Goal: Entertainment & Leisure: Browse casually

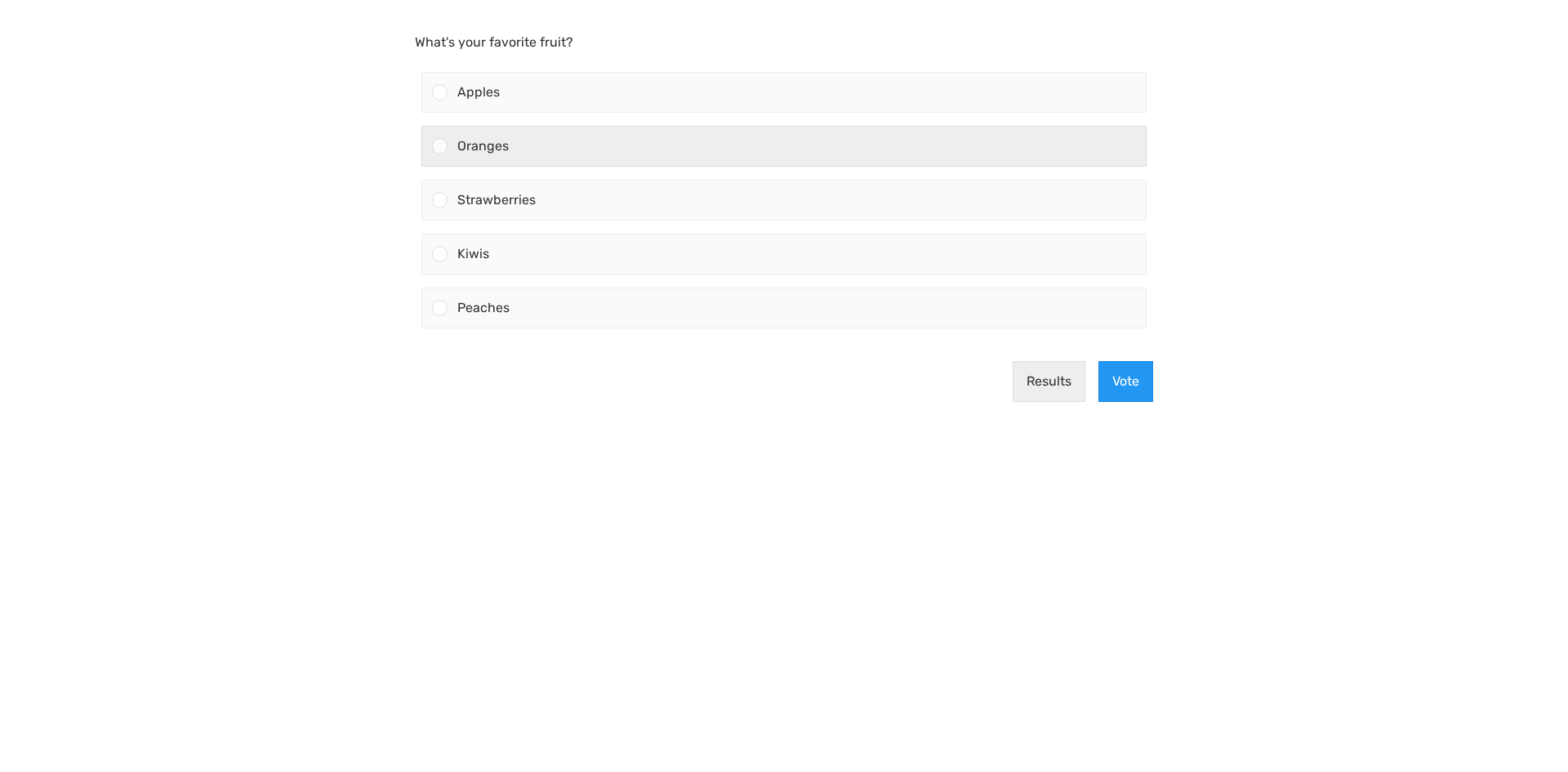
click at [564, 142] on div "Oranges" at bounding box center [796, 146] width 698 height 39
click at [440, 146] on input "Oranges" at bounding box center [440, 146] width 0 height 0
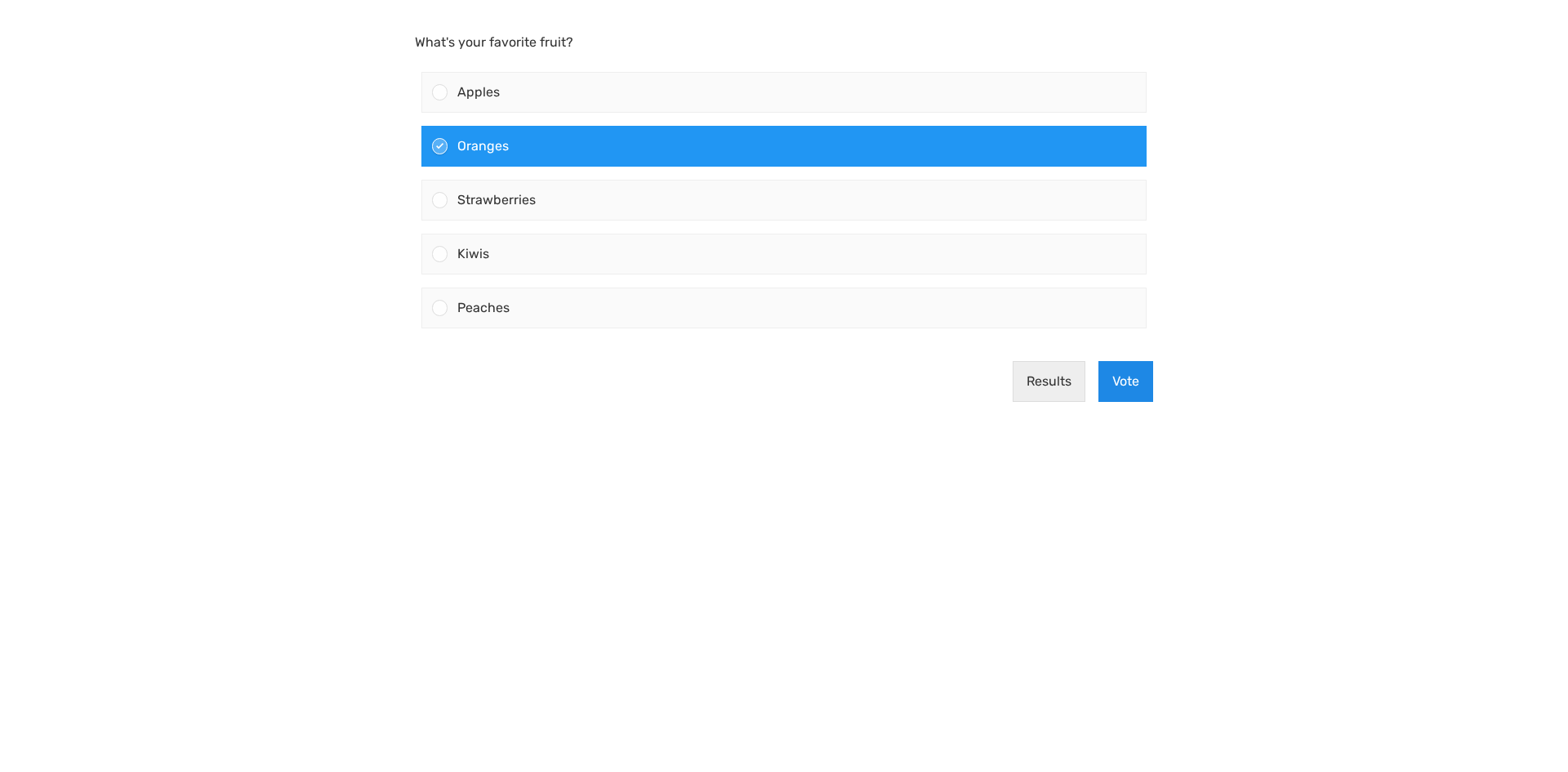
click at [1130, 378] on button "Vote" at bounding box center [1125, 382] width 55 height 41
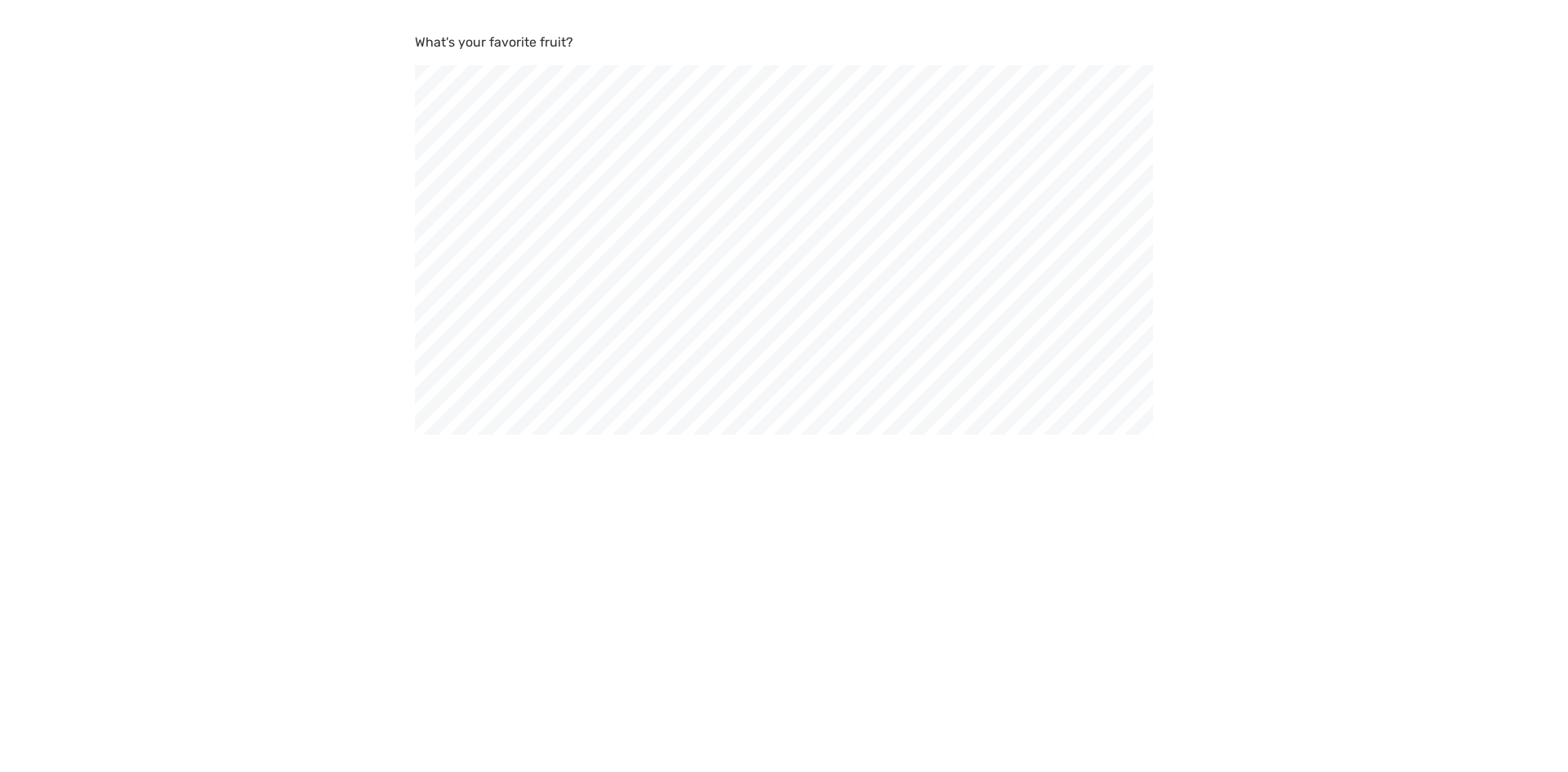
scroll to position [772, 1568]
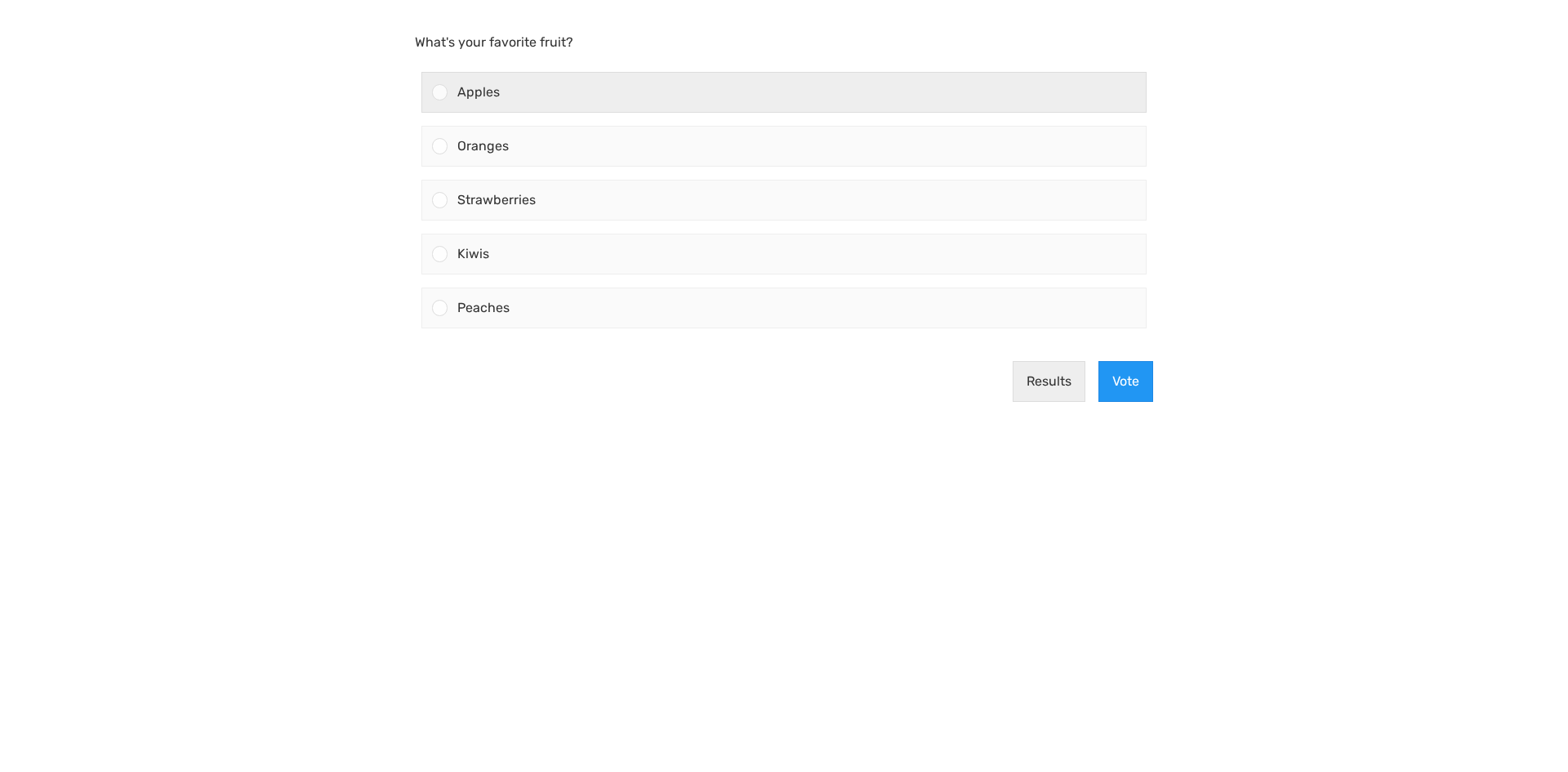
click at [620, 90] on div "Apples" at bounding box center [796, 92] width 698 height 39
click at [440, 92] on input "Apples" at bounding box center [440, 92] width 0 height 0
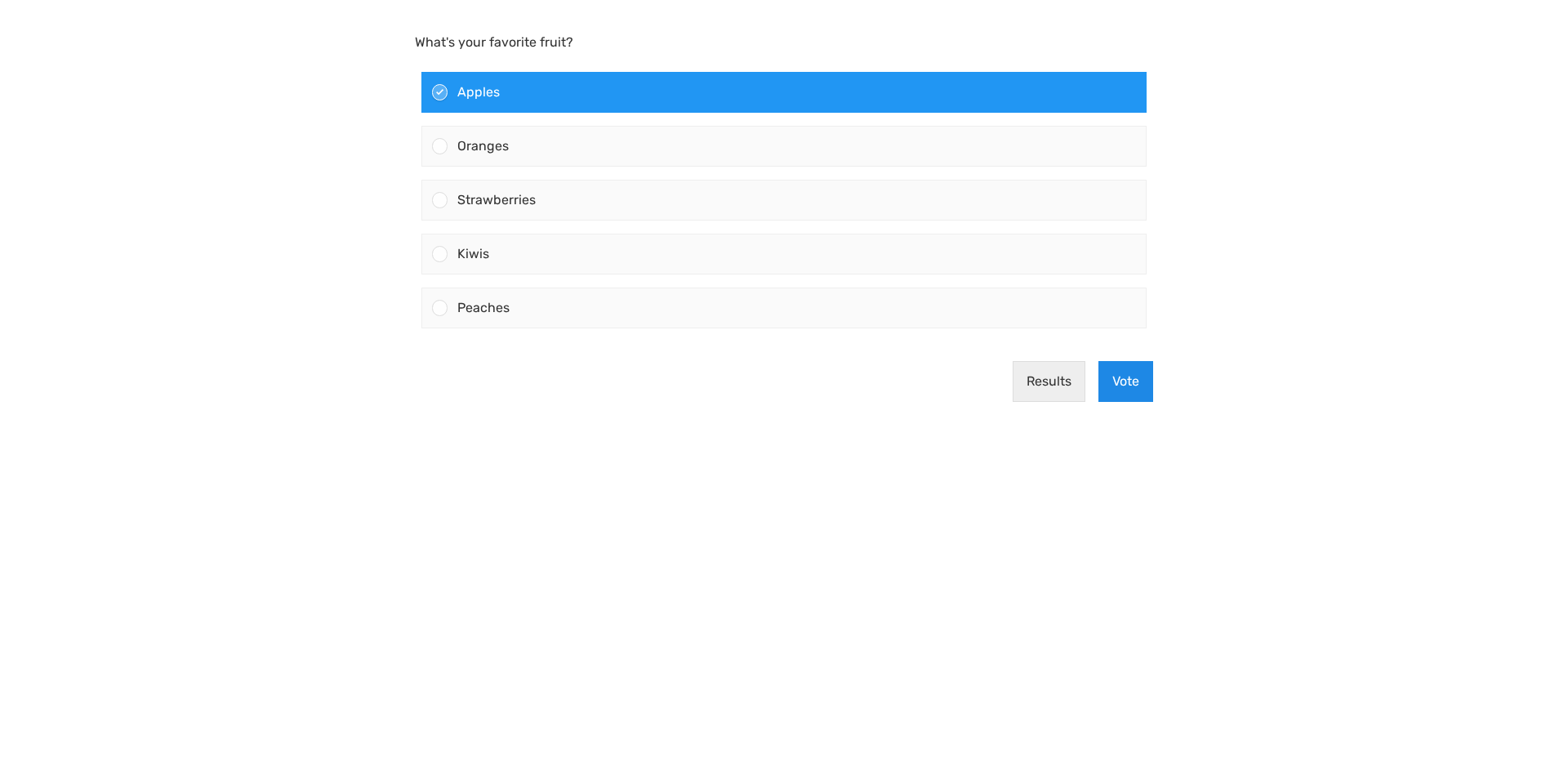
click at [1144, 383] on button "Vote" at bounding box center [1125, 382] width 55 height 41
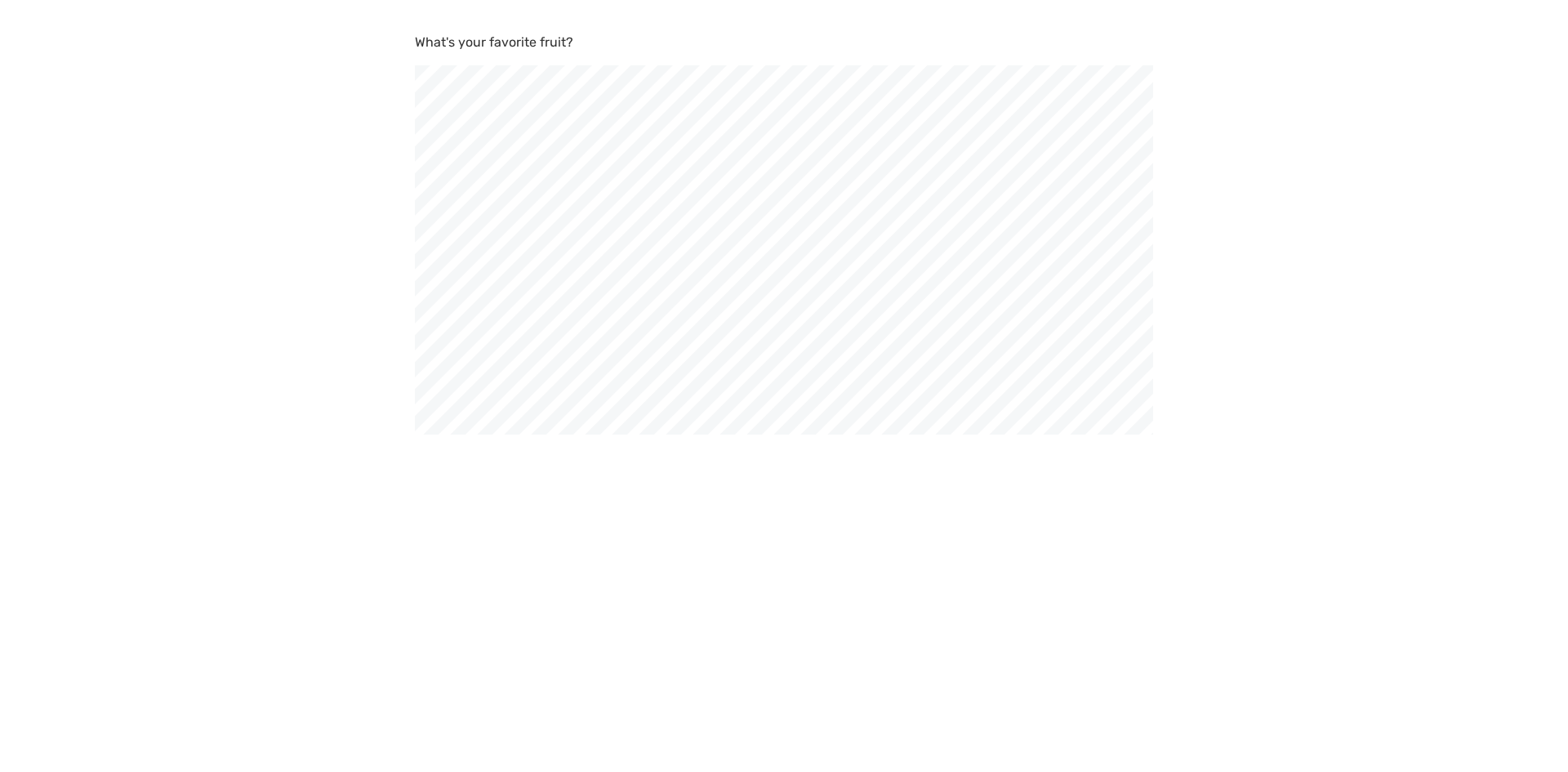
scroll to position [772, 1568]
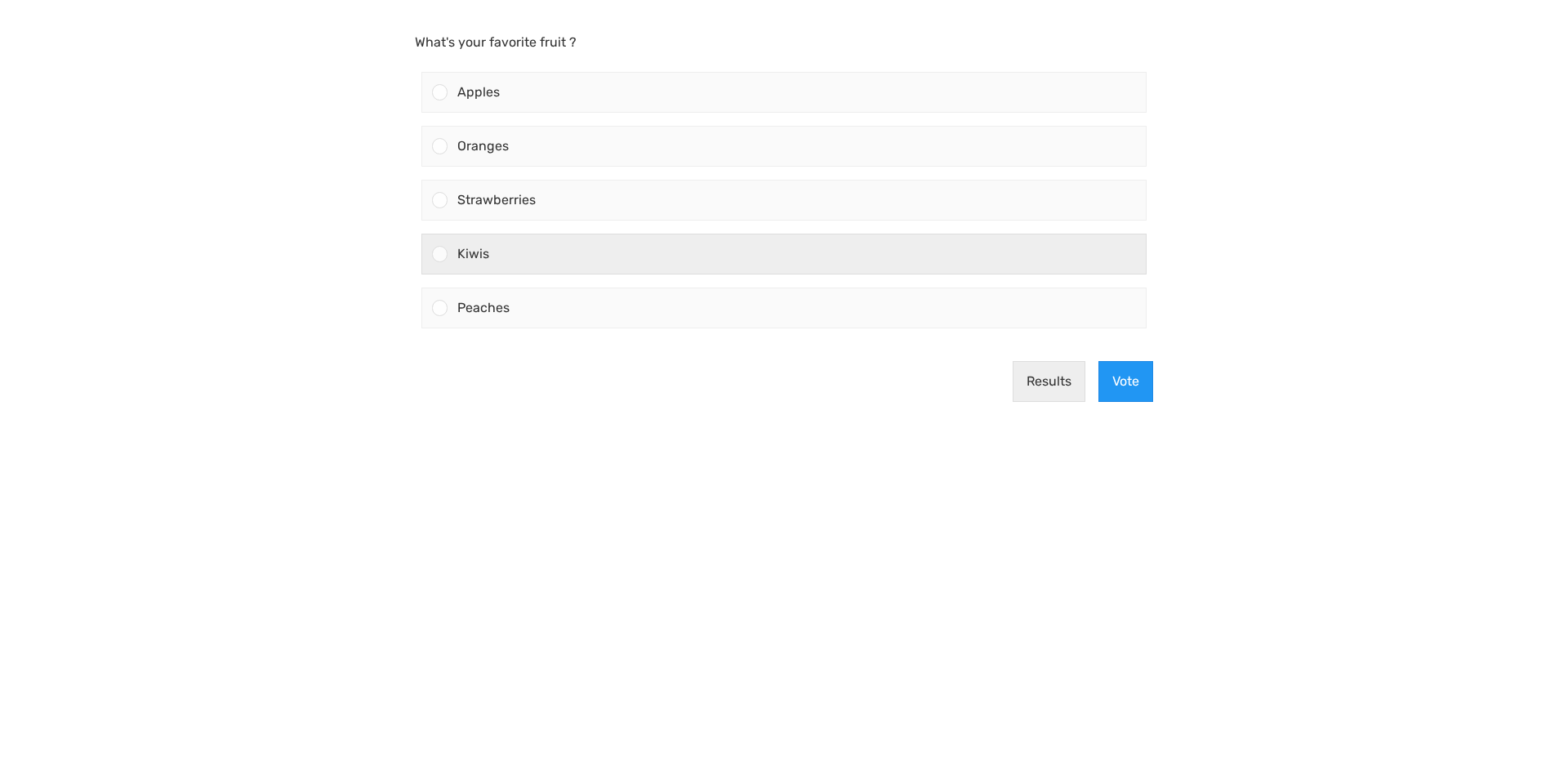
click at [612, 273] on div "Kiwis" at bounding box center [796, 254] width 698 height 39
click at [440, 255] on input "Kiwis" at bounding box center [440, 255] width 0 height 0
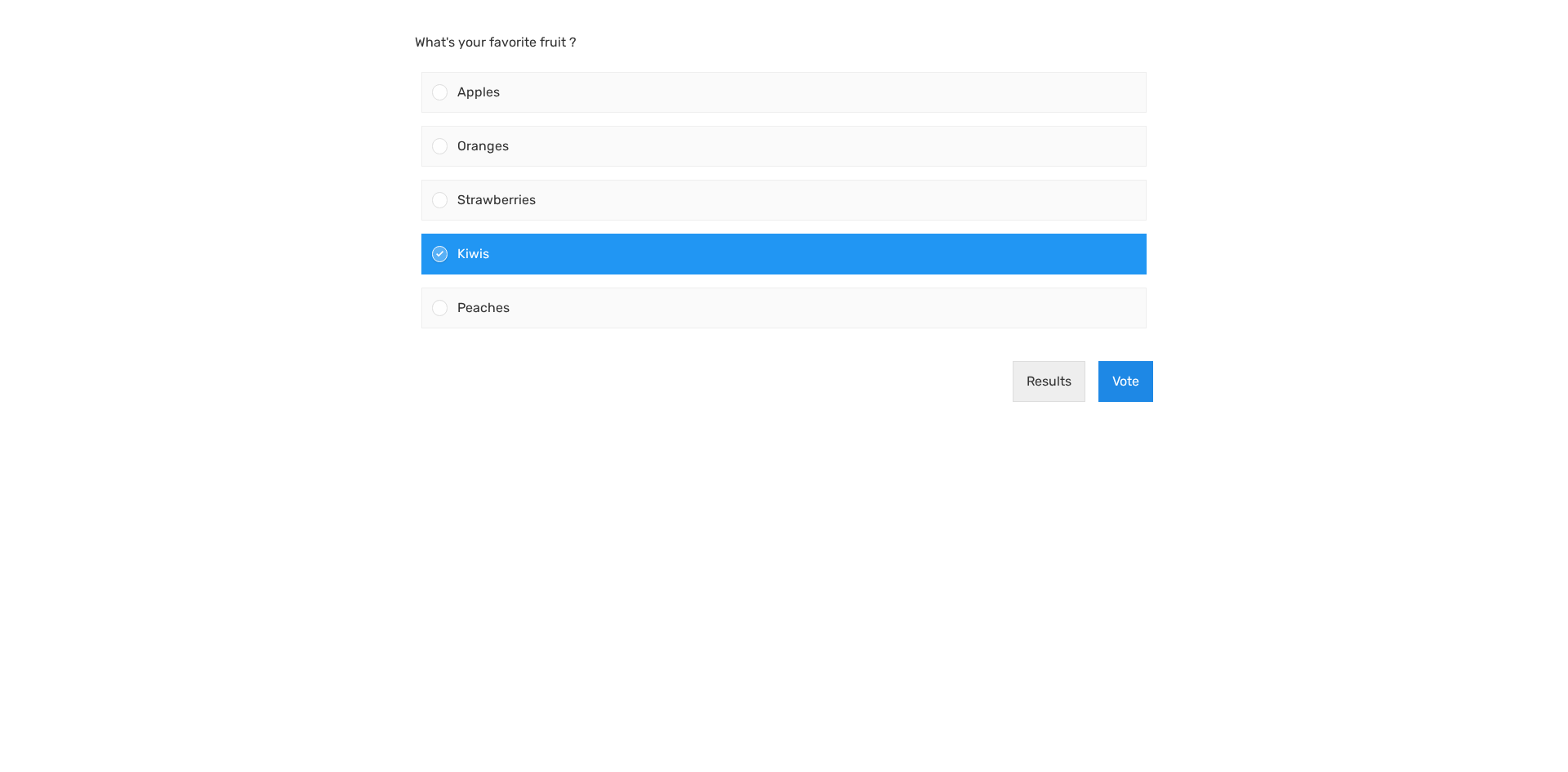
click at [1136, 372] on button "Vote" at bounding box center [1125, 382] width 55 height 41
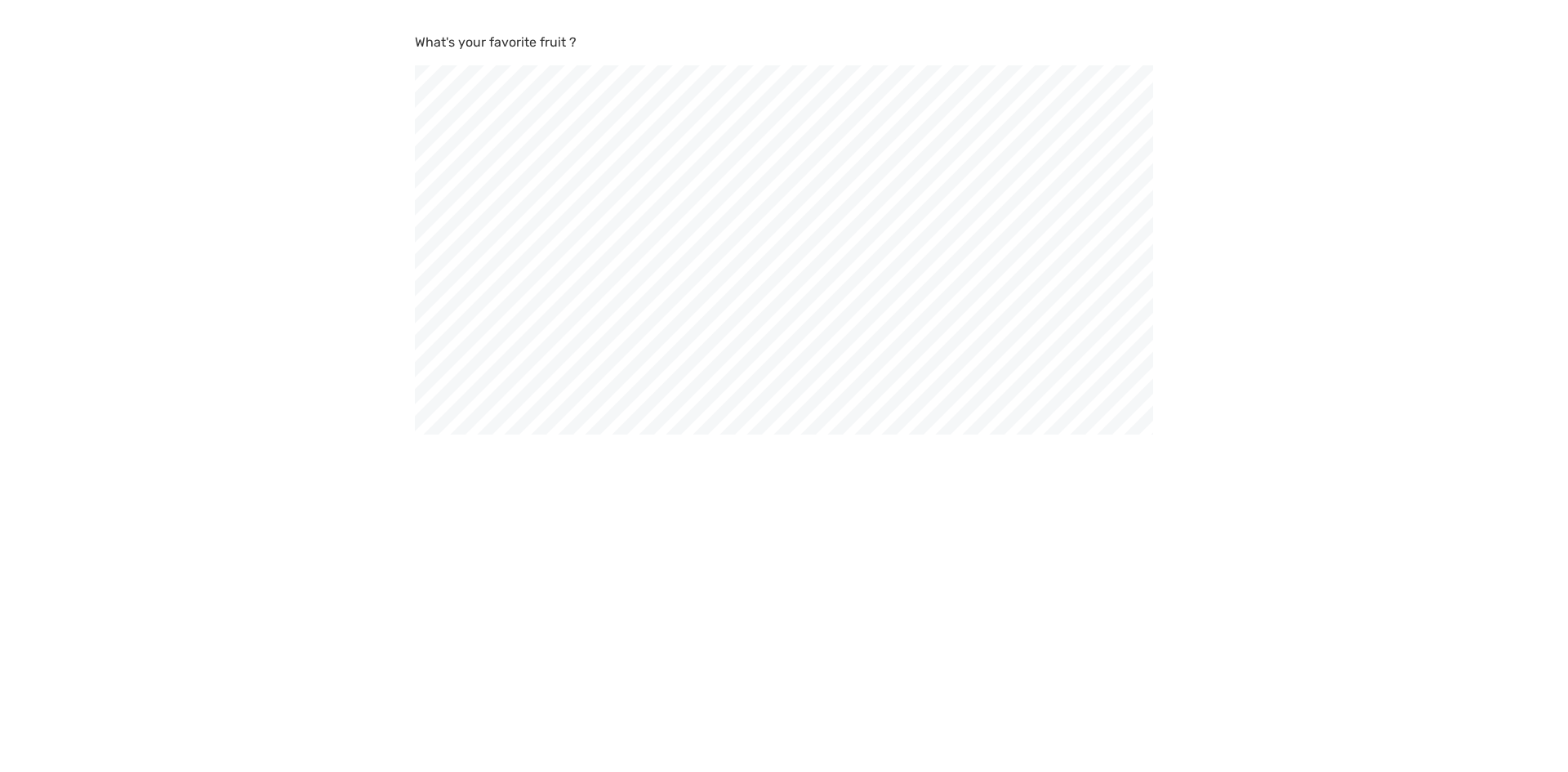
scroll to position [772, 1568]
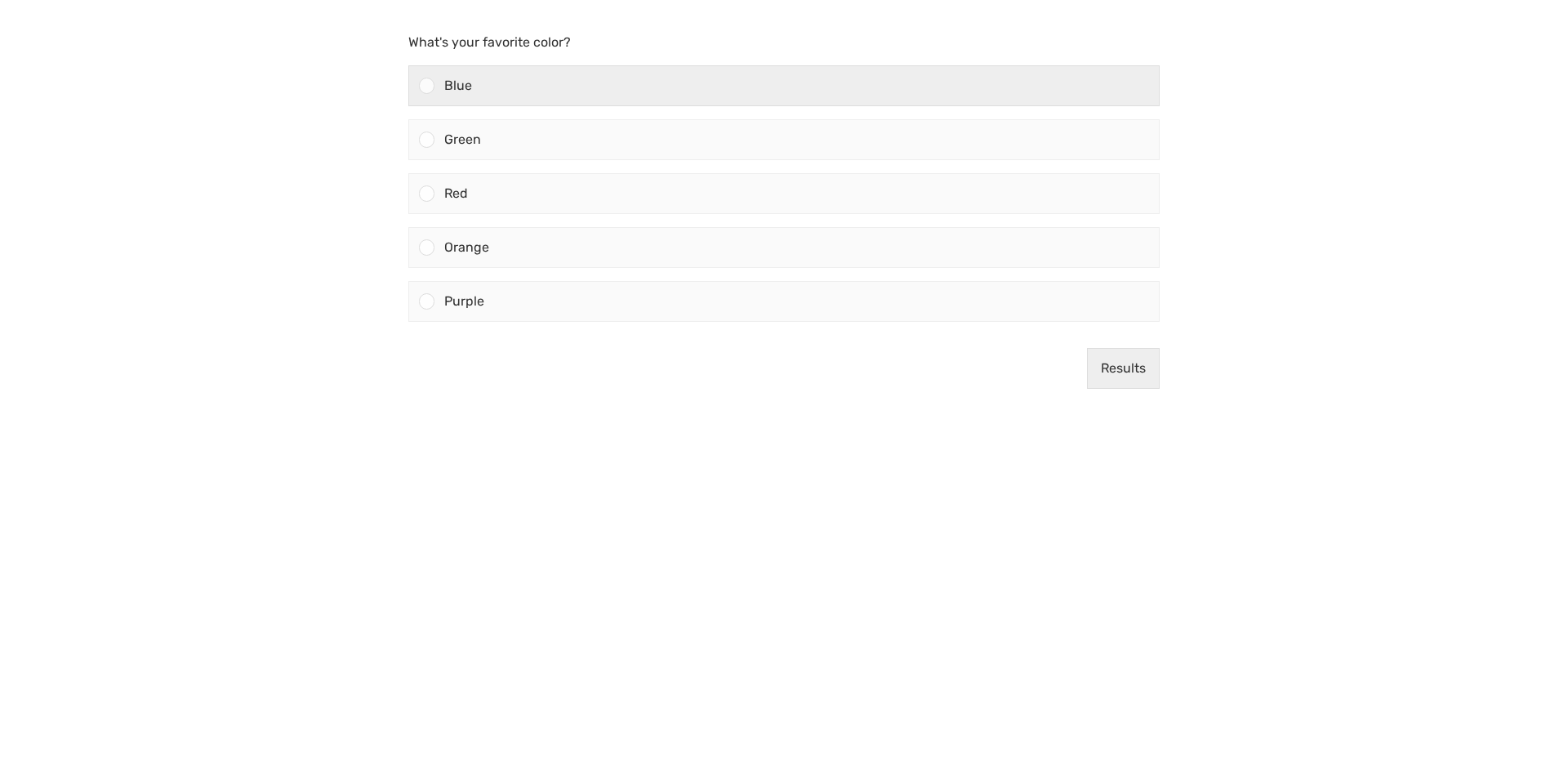
click at [613, 98] on div "Blue" at bounding box center [796, 86] width 724 height 39
click at [427, 86] on input "Blue" at bounding box center [427, 86] width 0 height 0
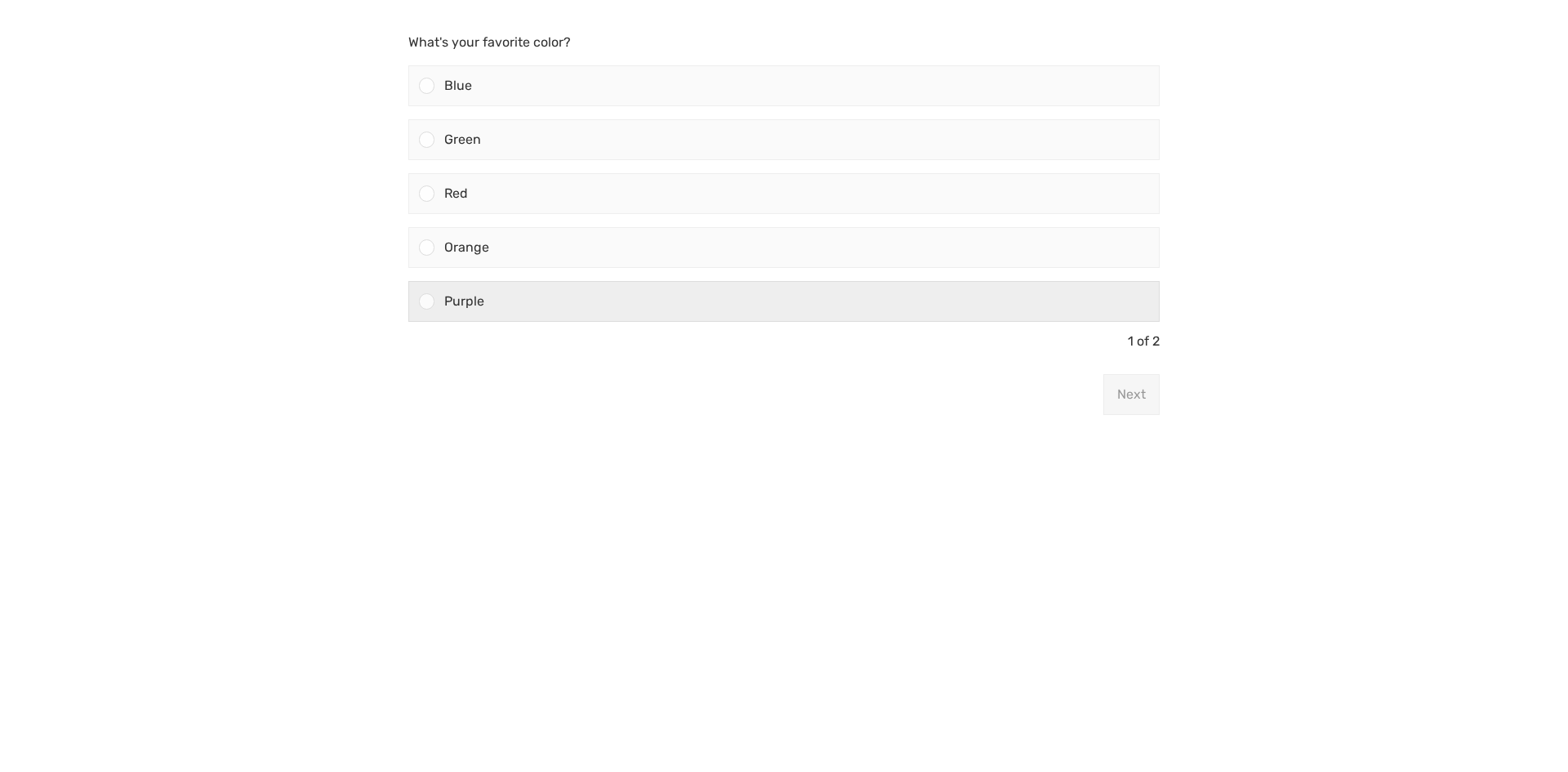
click at [639, 277] on label "Purple" at bounding box center [784, 302] width 764 height 54
click at [427, 301] on input "Purple" at bounding box center [427, 301] width 0 height 0
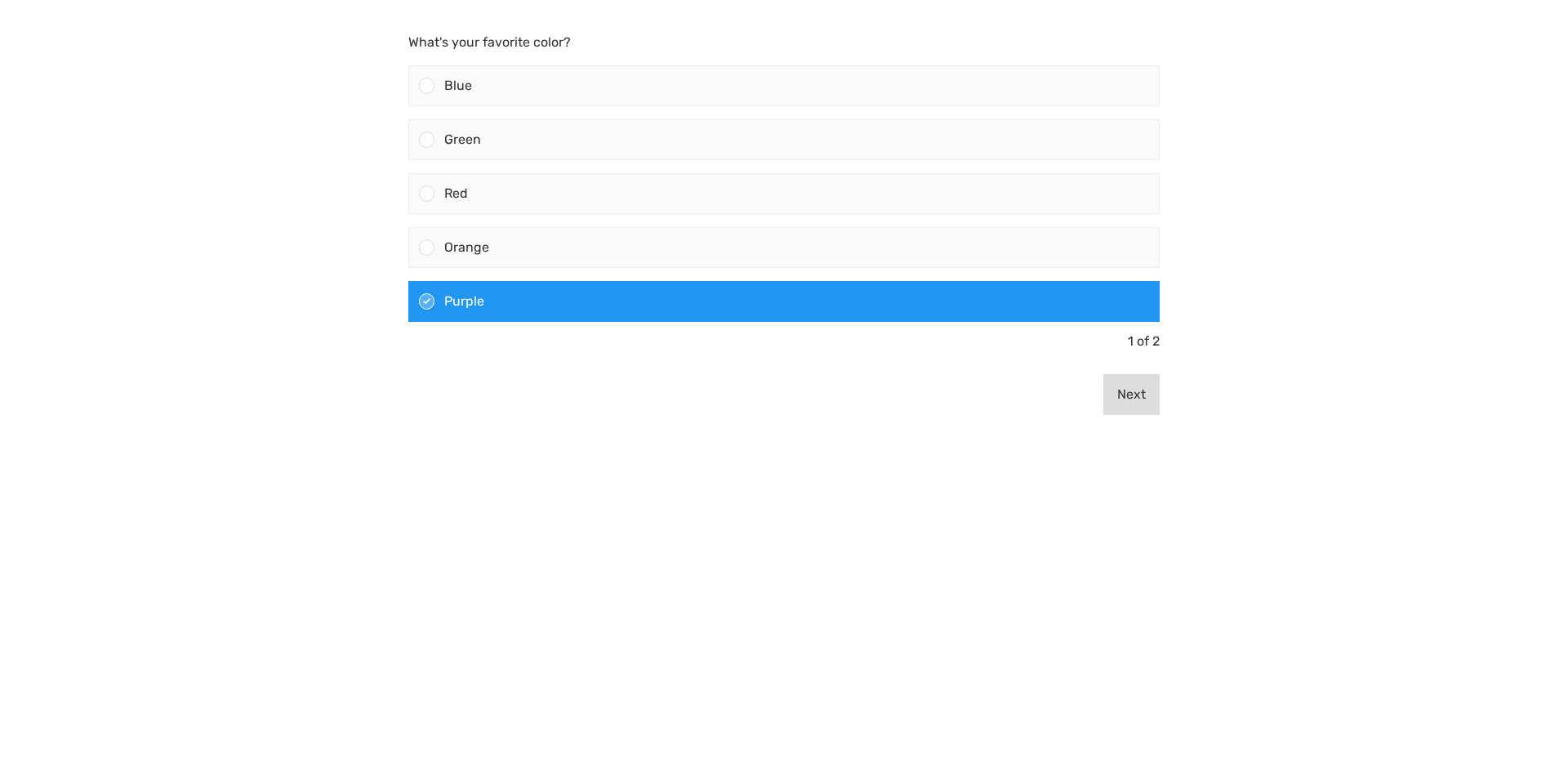
click at [1122, 379] on button "Next" at bounding box center [1131, 394] width 56 height 41
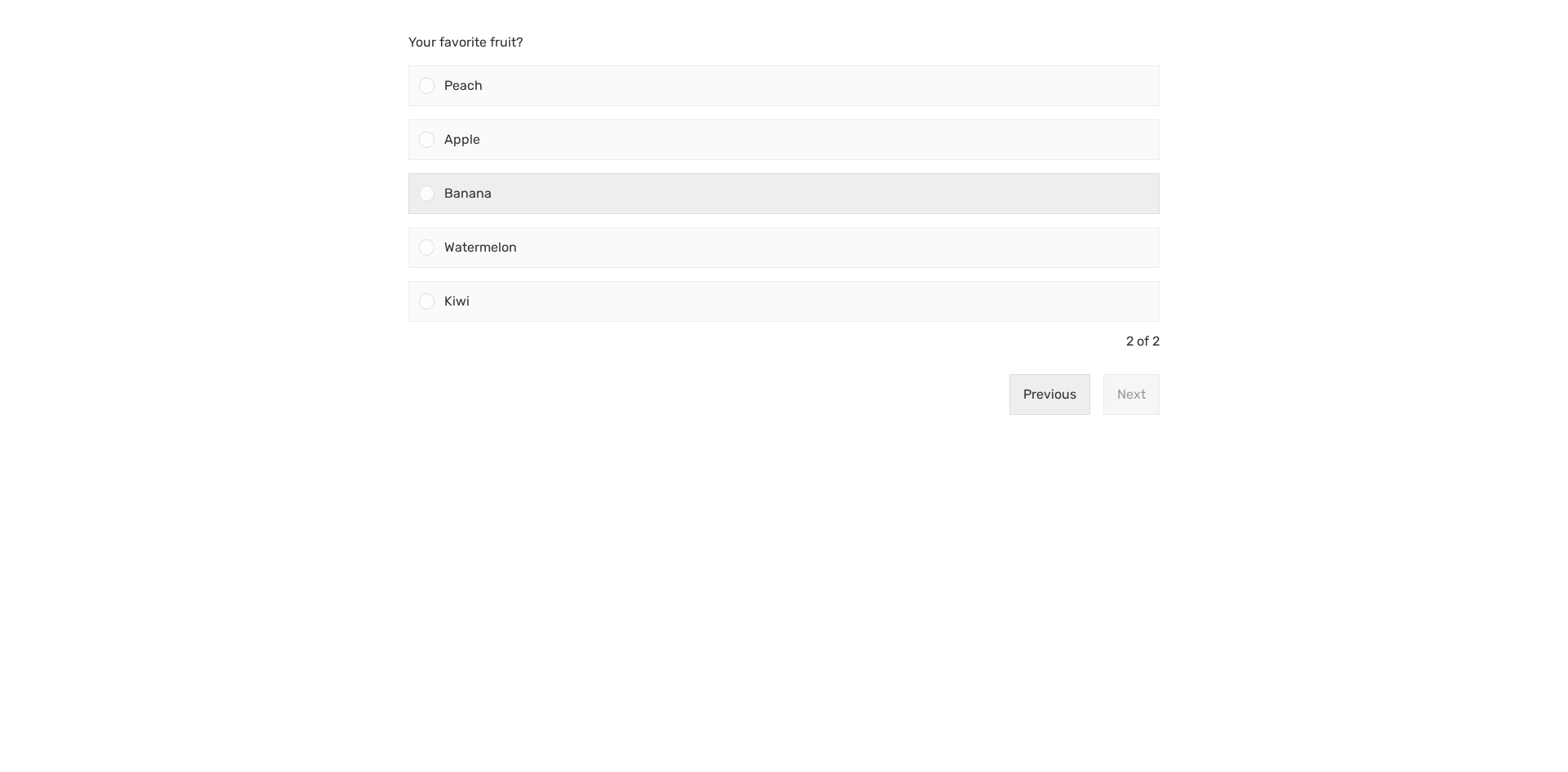
click at [974, 195] on div "Banana" at bounding box center [796, 193] width 724 height 39
click at [427, 193] on input "Banana" at bounding box center [427, 193] width 0 height 0
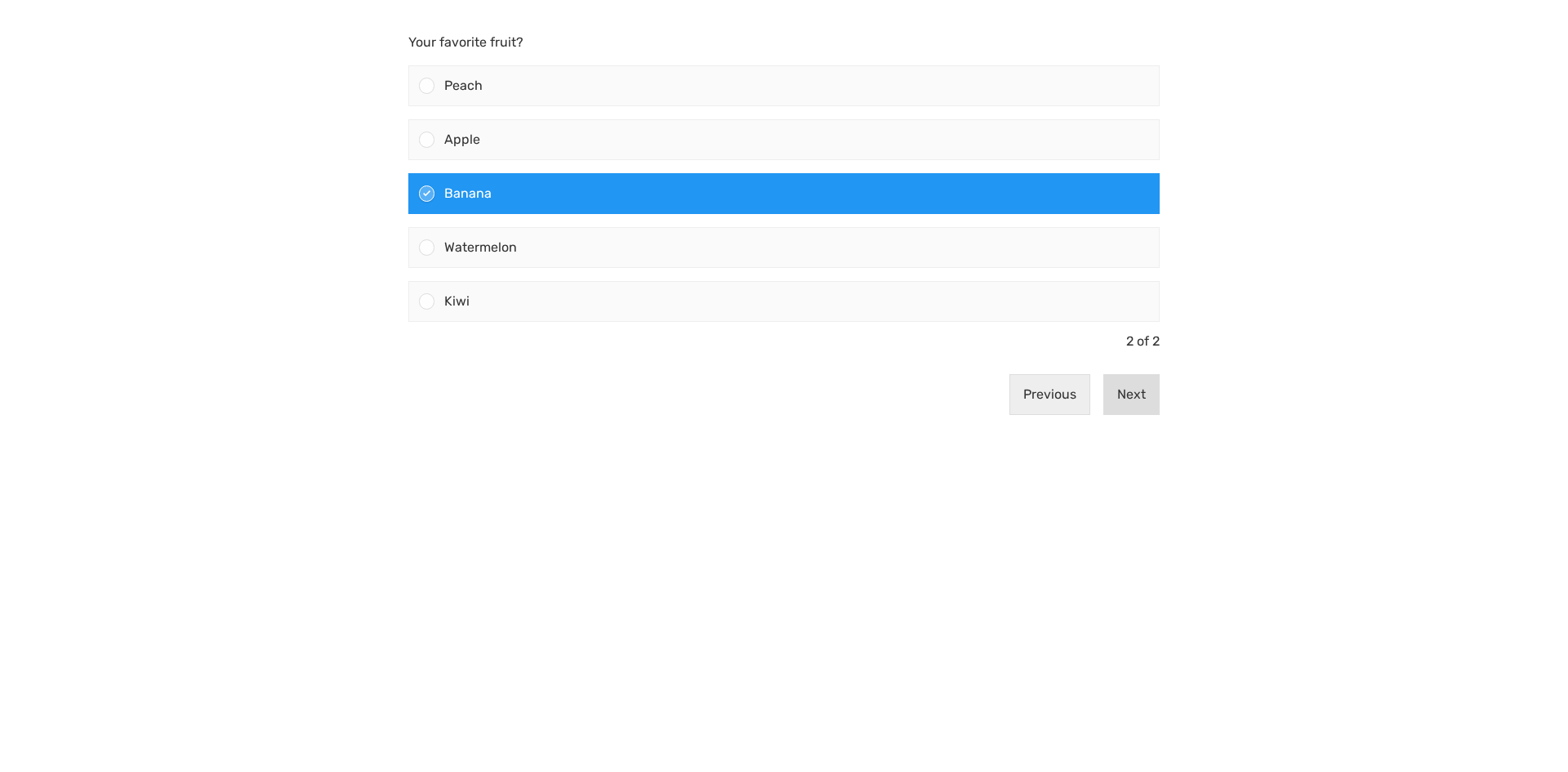
click at [1122, 390] on button "Next" at bounding box center [1131, 394] width 56 height 41
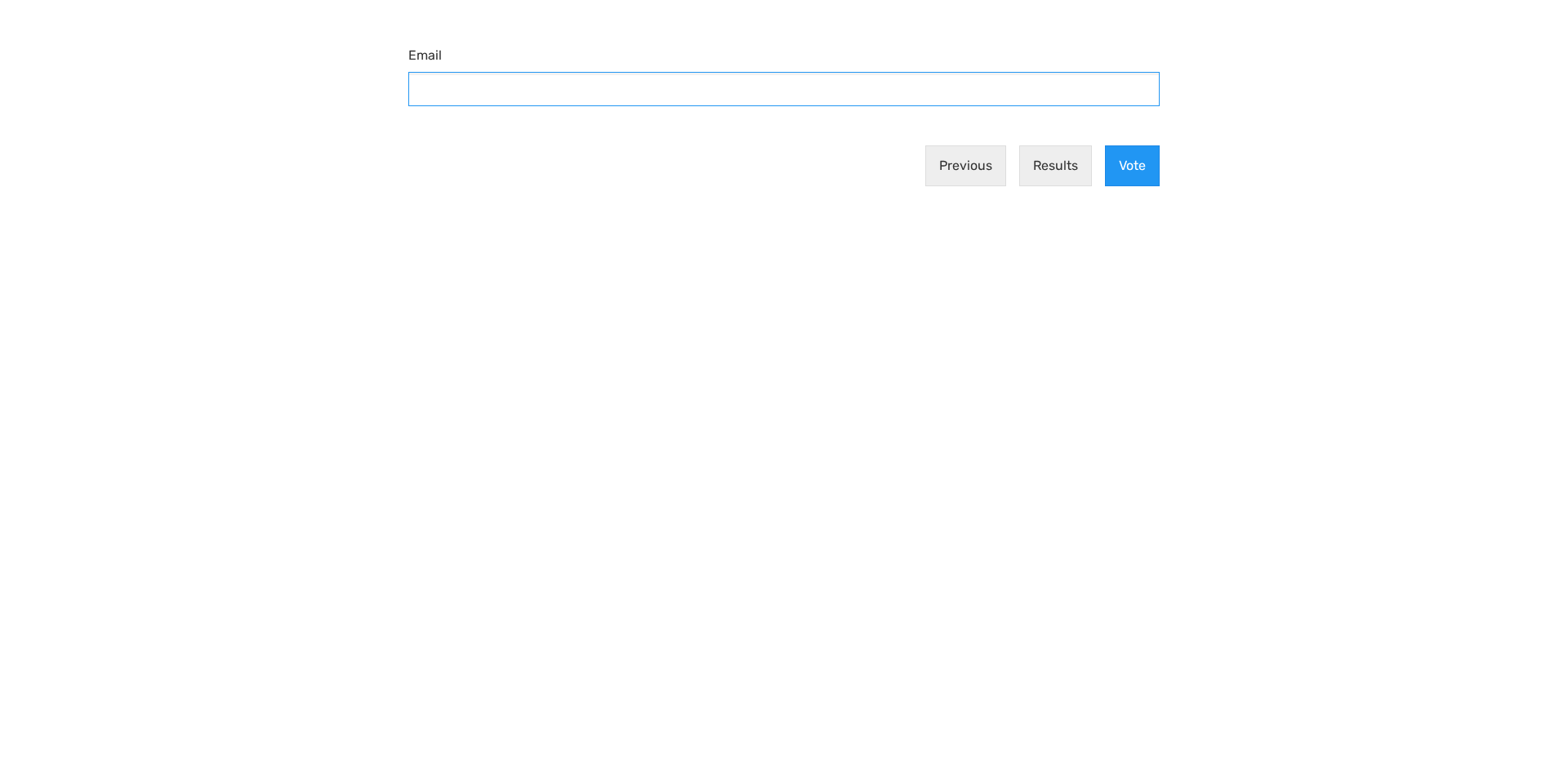
click at [848, 90] on input "Email" at bounding box center [784, 89] width 751 height 34
type input "kinskitty6@gmail.com"
click at [1115, 168] on button "Vote" at bounding box center [1132, 165] width 55 height 41
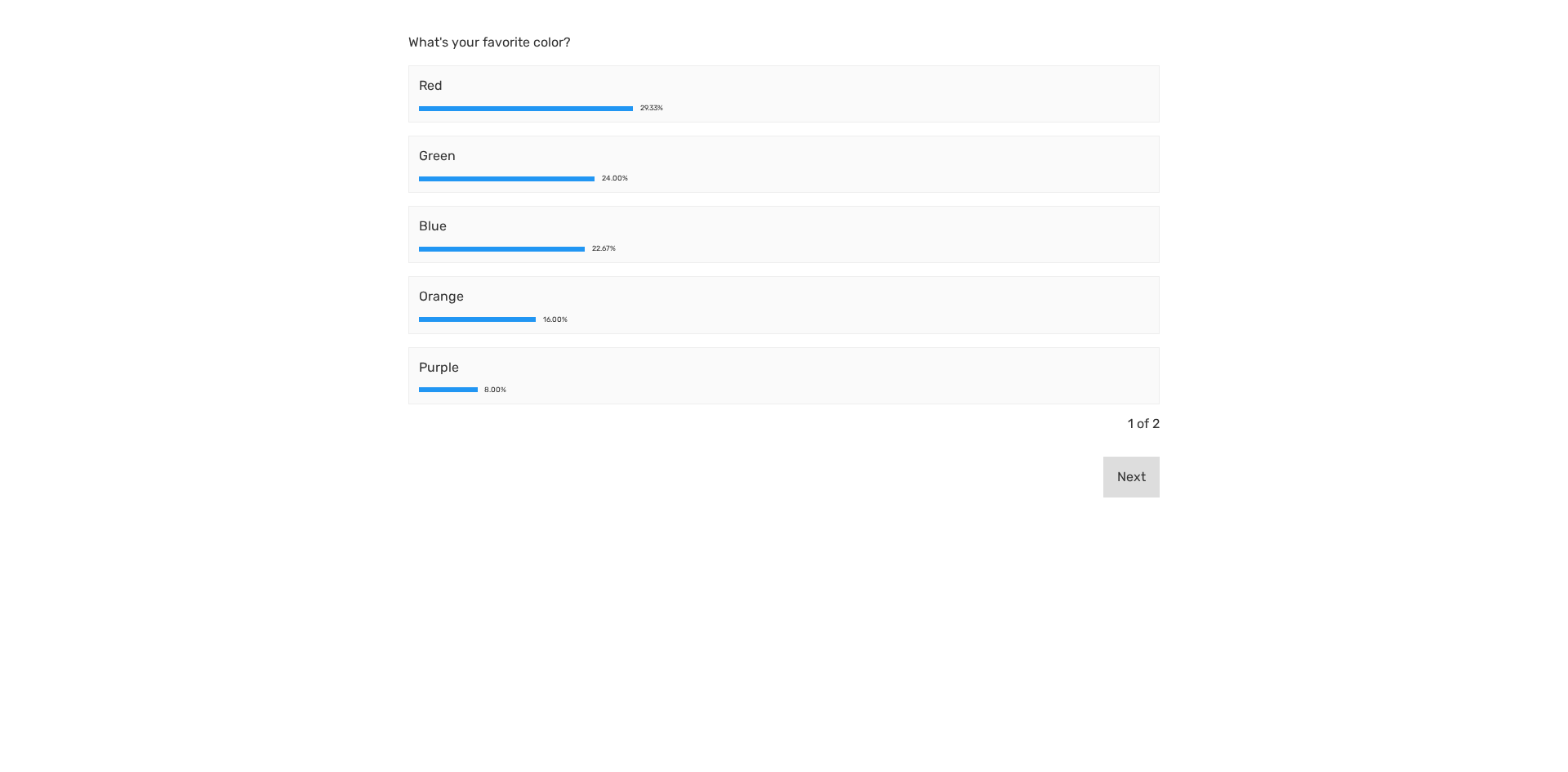
click at [1140, 478] on button "Next" at bounding box center [1131, 477] width 56 height 41
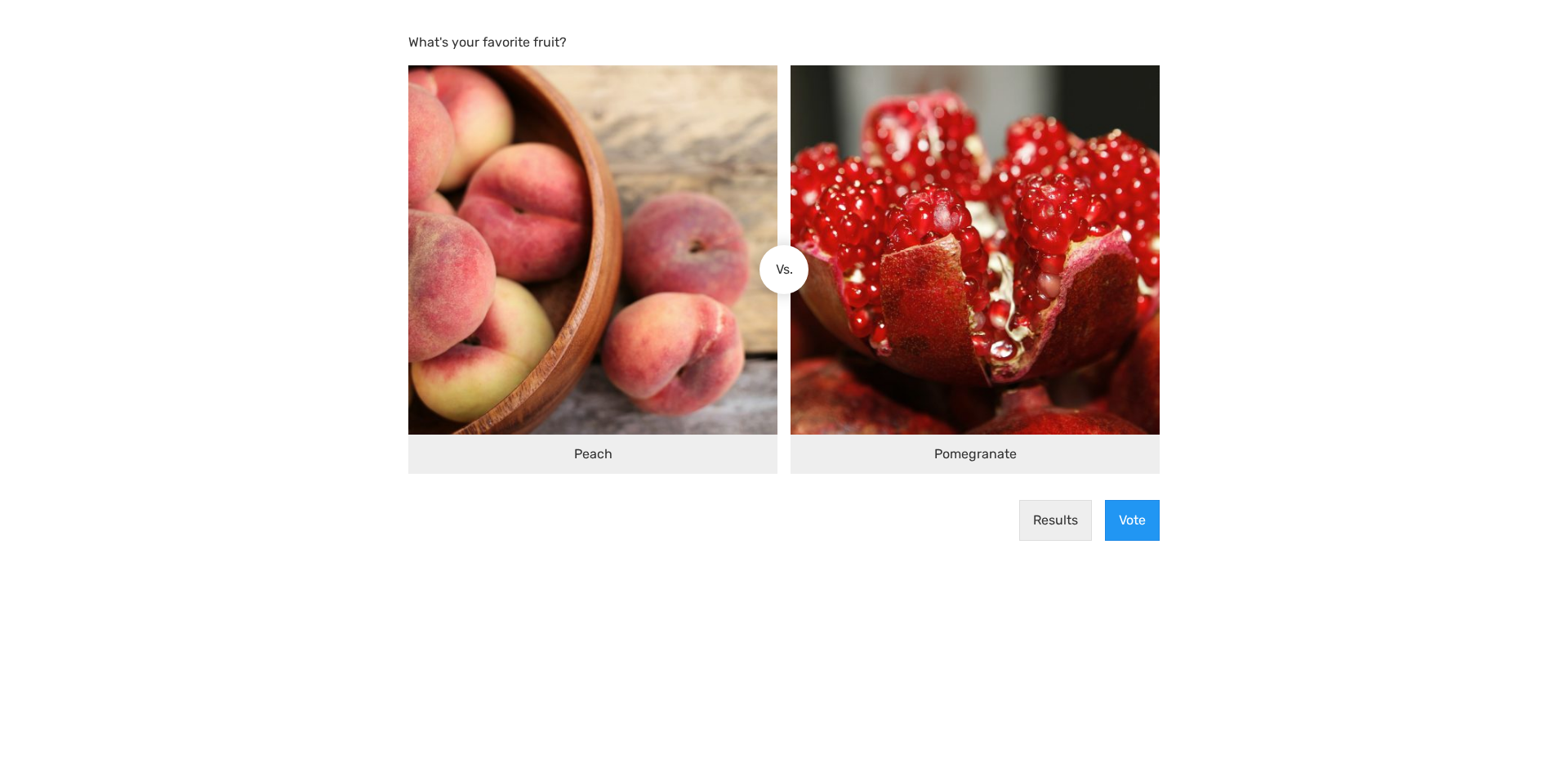
click at [780, 273] on span "Vs." at bounding box center [784, 269] width 17 height 20
click at [716, 369] on img at bounding box center [593, 249] width 369 height 369
click at [770, 270] on input "Peach" at bounding box center [770, 270] width 0 height 0
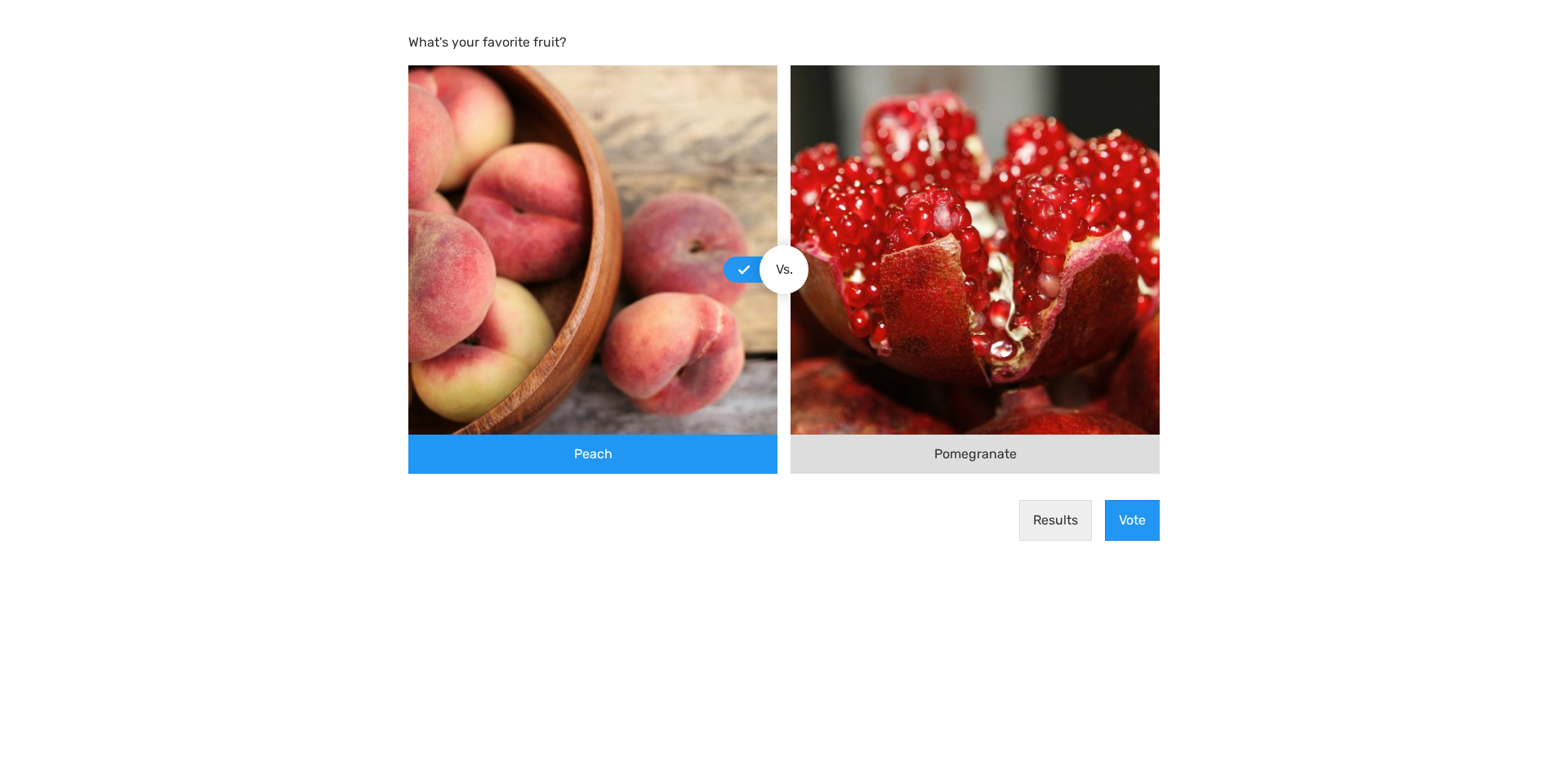
click at [1059, 389] on img at bounding box center [974, 249] width 369 height 369
click at [798, 270] on input "Pomegranate" at bounding box center [798, 270] width 0 height 0
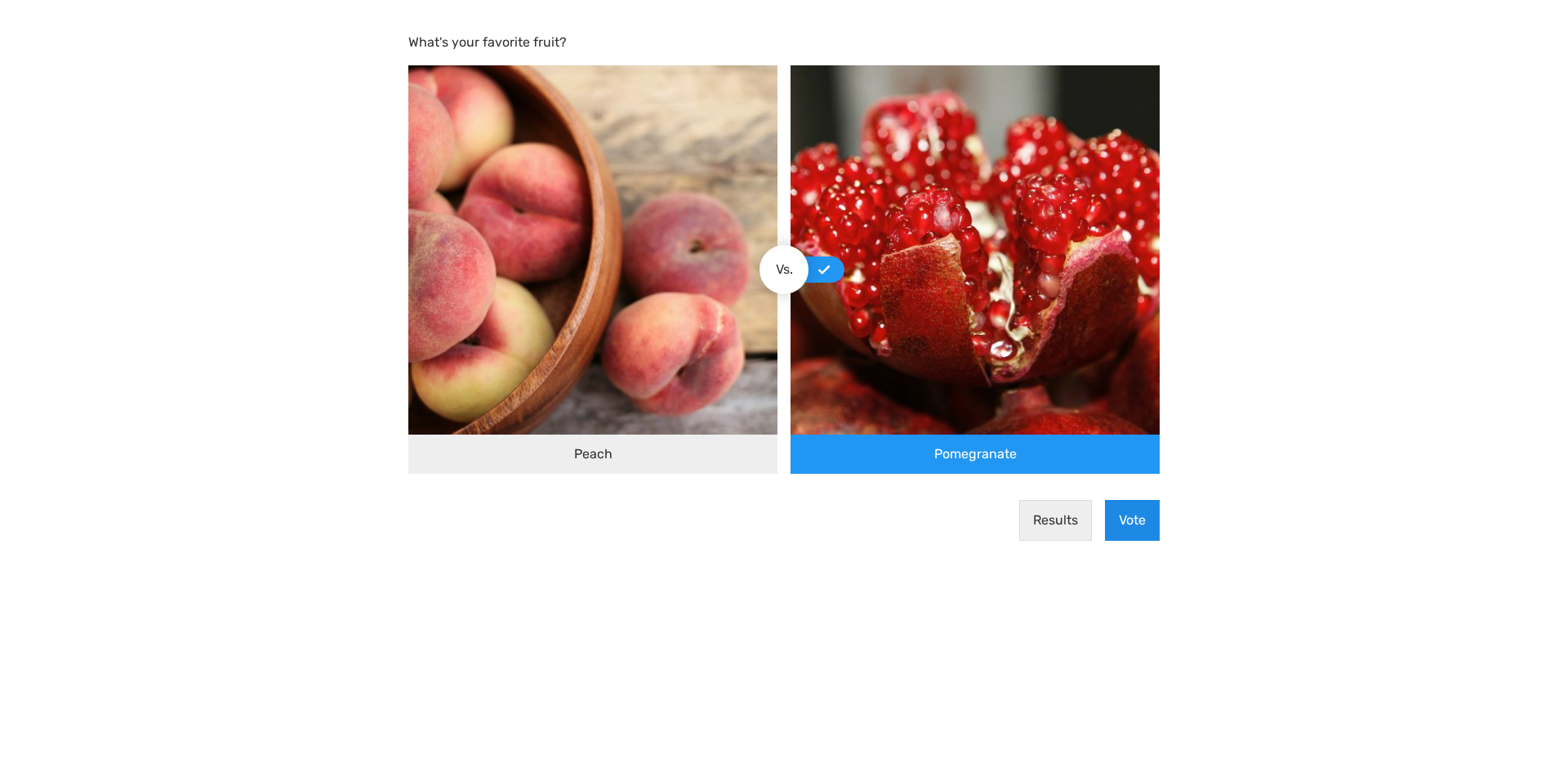
click at [1142, 521] on button "Vote" at bounding box center [1132, 520] width 55 height 41
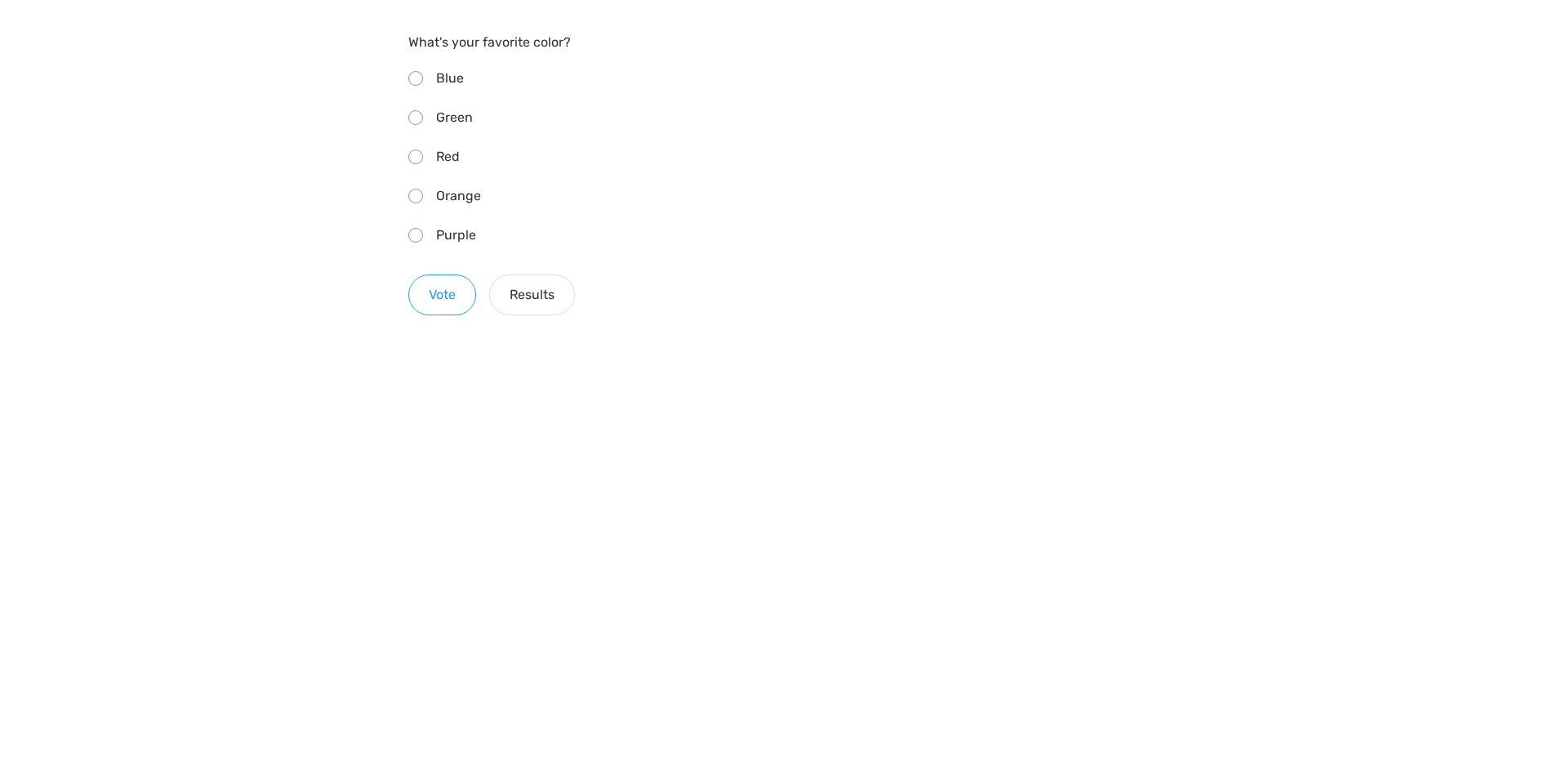
click at [464, 167] on div "Red" at bounding box center [784, 157] width 751 height 26
click at [419, 160] on input "Red" at bounding box center [414, 154] width 11 height 11
radio input "true"
click at [522, 286] on button "Results" at bounding box center [532, 295] width 86 height 41
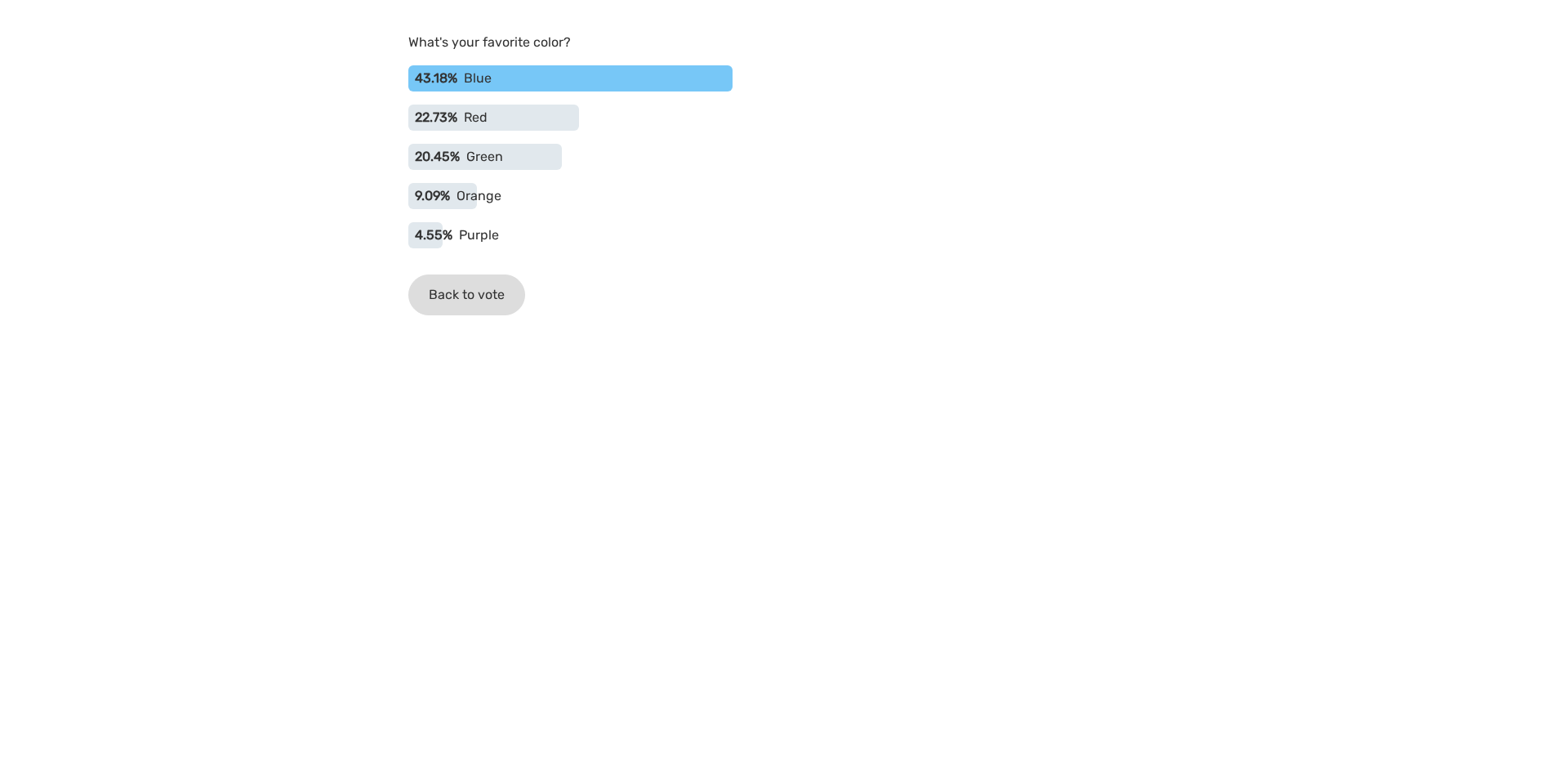
click at [466, 299] on button "Back to vote" at bounding box center [467, 295] width 117 height 41
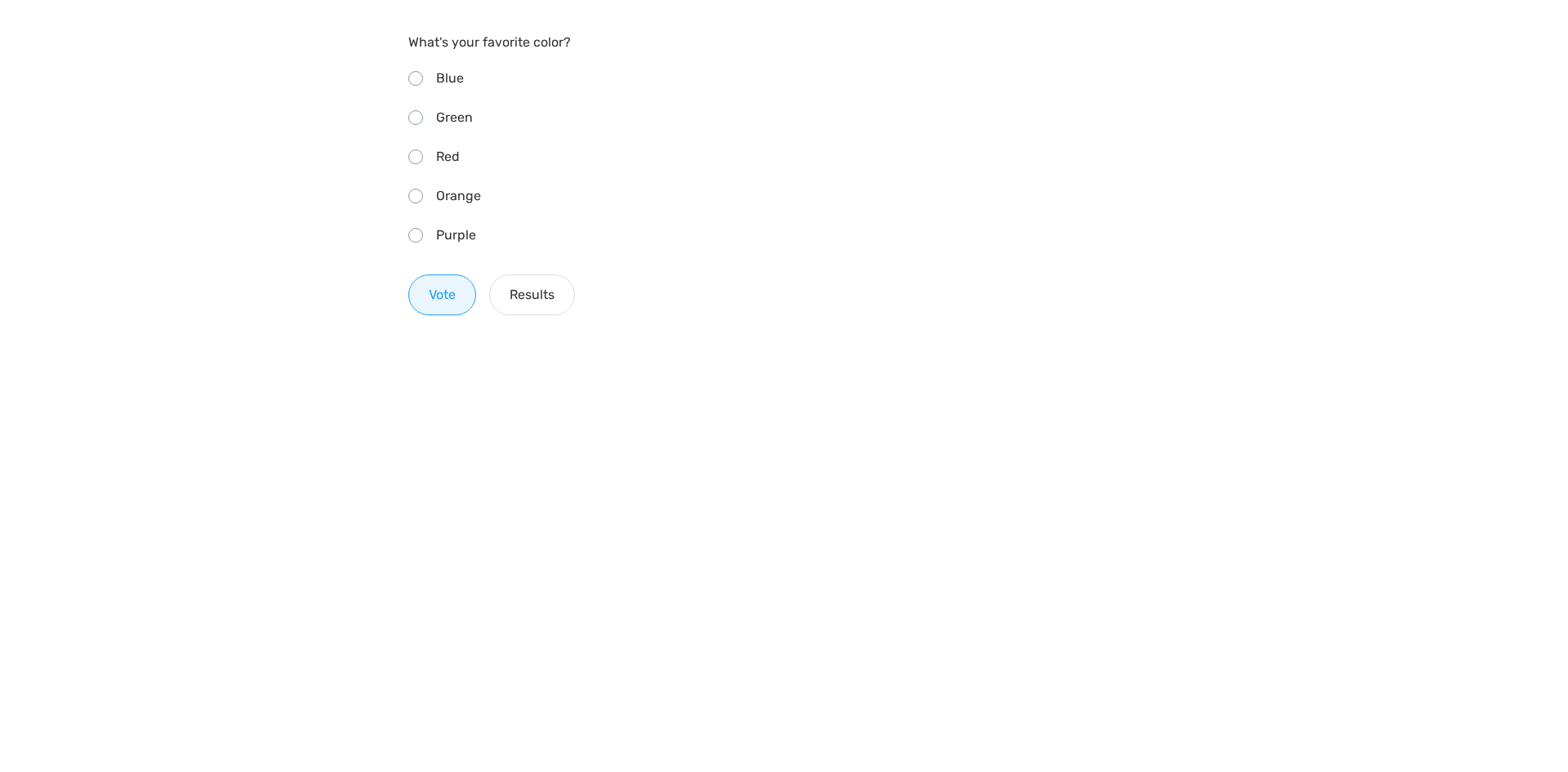
click at [447, 294] on button "Vote" at bounding box center [443, 295] width 68 height 41
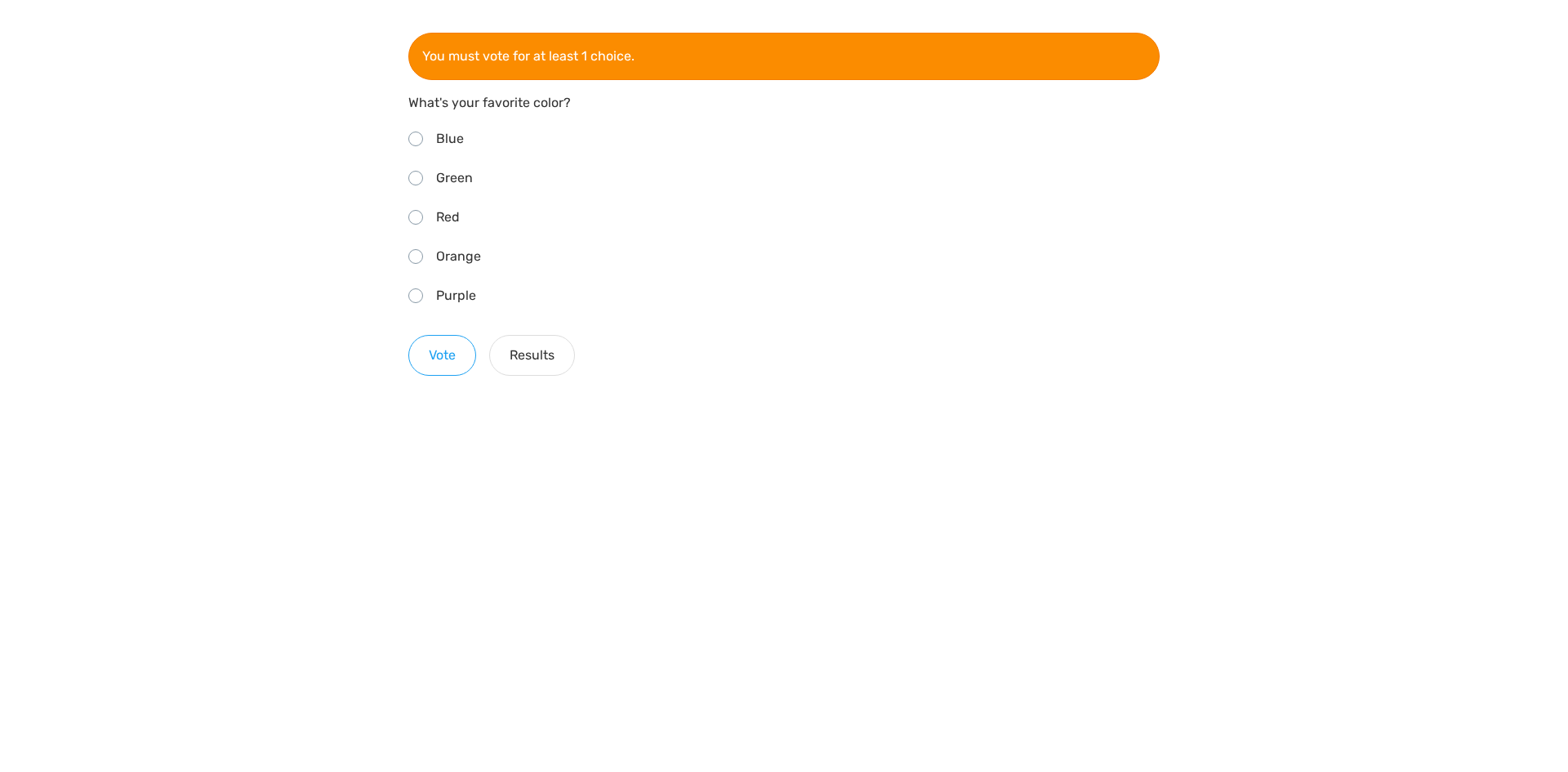
click at [413, 283] on div "Purple" at bounding box center [784, 295] width 751 height 26
click at [413, 288] on input "Purple" at bounding box center [414, 294] width 11 height 11
radio input "true"
click at [449, 363] on button "Vote" at bounding box center [443, 355] width 68 height 41
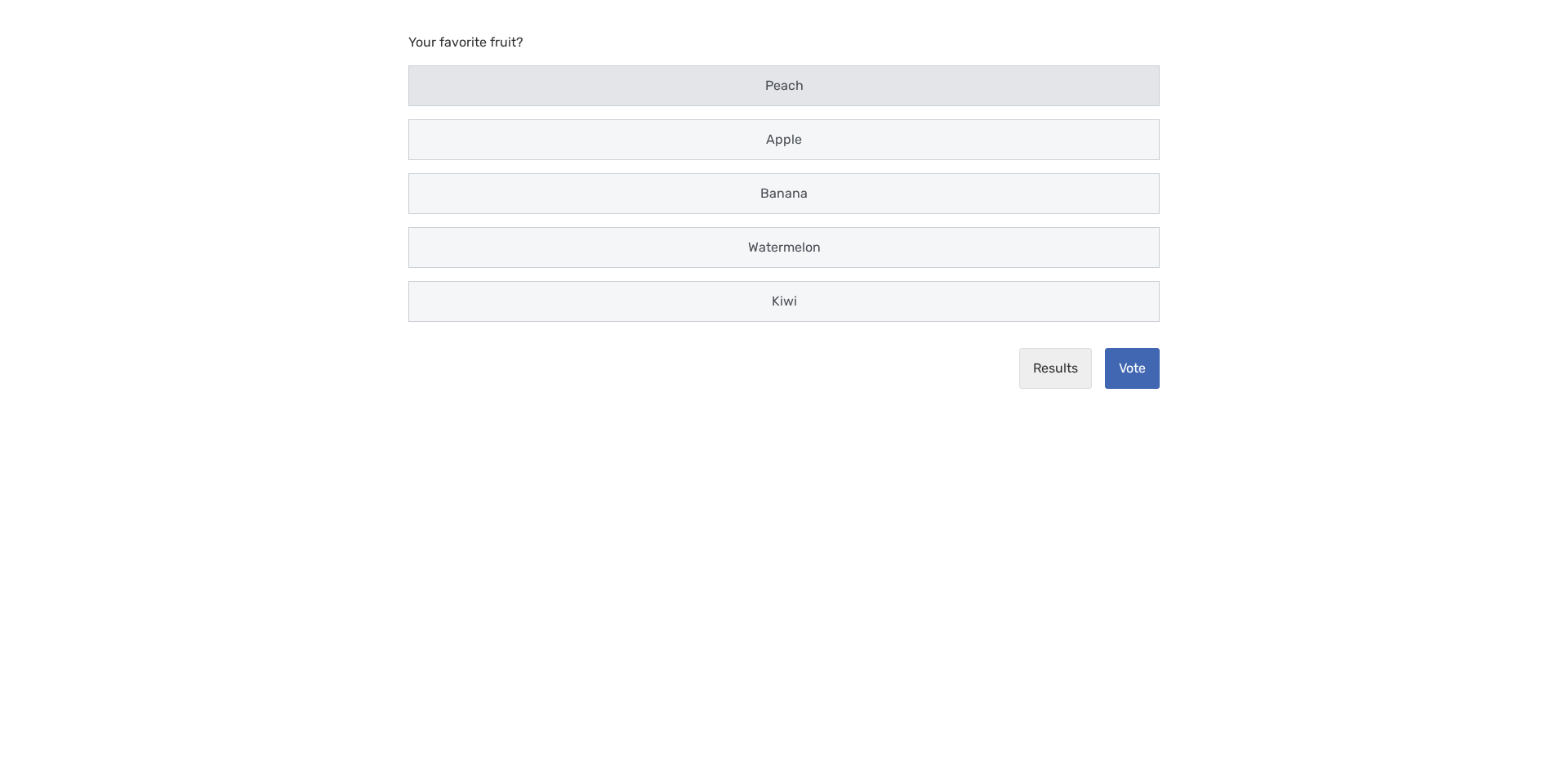
click at [803, 81] on span "Peach" at bounding box center [784, 85] width 38 height 15
click at [430, 81] on input "Peach" at bounding box center [424, 86] width 11 height 11
radio input "true"
click at [1119, 366] on button "Vote" at bounding box center [1132, 368] width 55 height 41
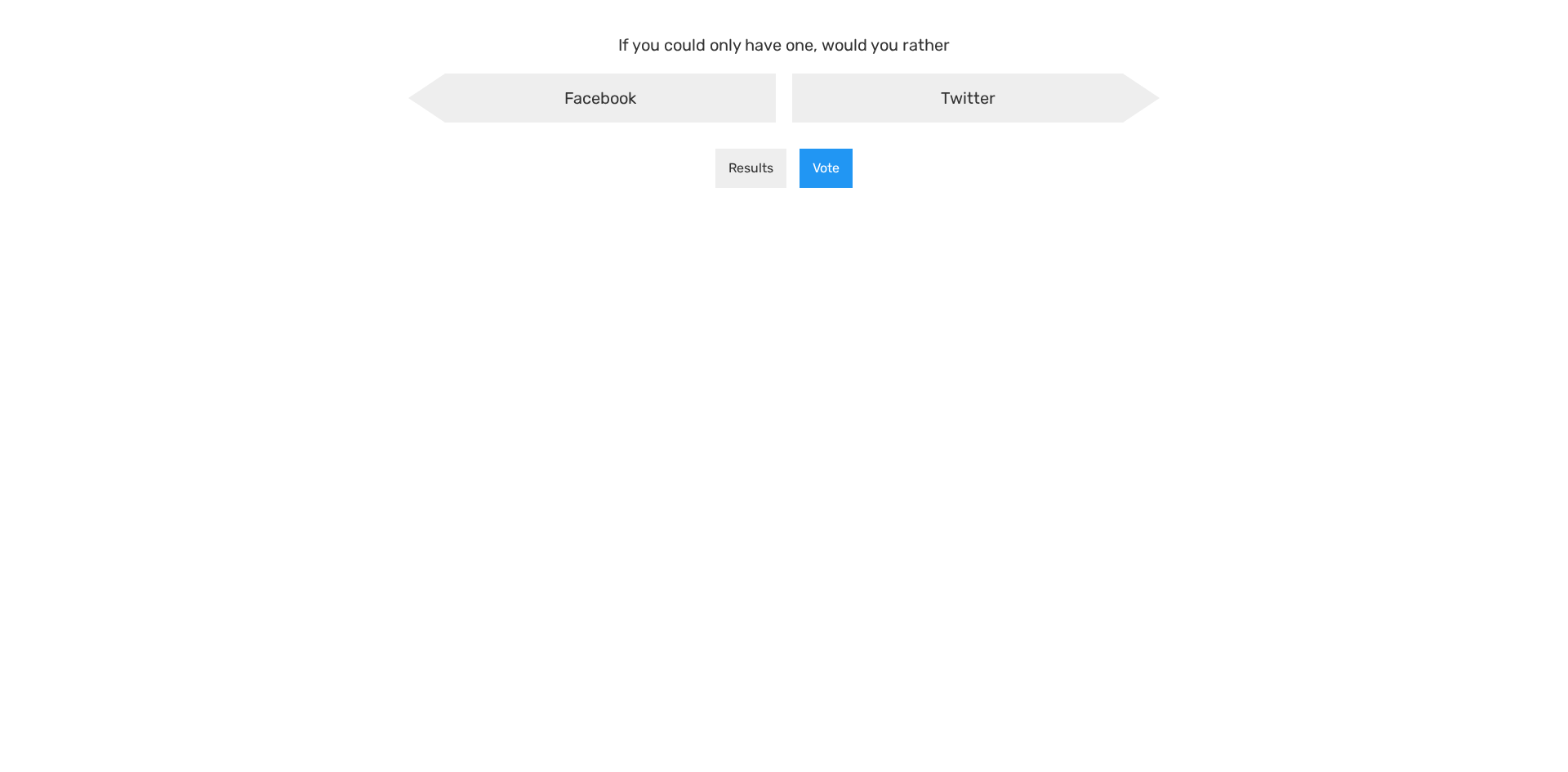
click at [725, 111] on div "Facebook" at bounding box center [592, 98] width 367 height 49
click at [435, 92] on input "Facebook" at bounding box center [430, 87] width 11 height 11
radio input "true"
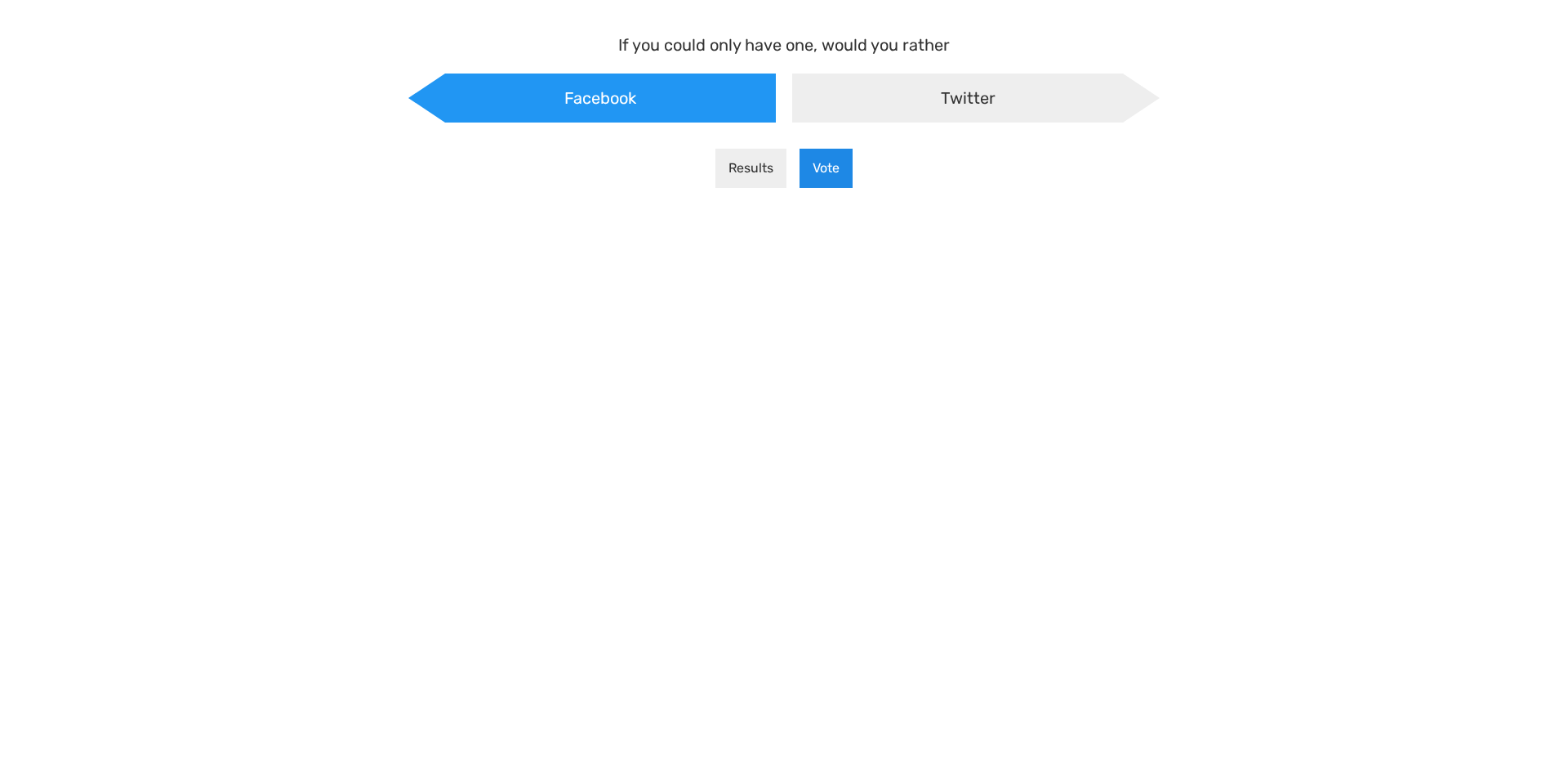
click at [819, 166] on button "Vote" at bounding box center [826, 168] width 53 height 39
click at [819, 166] on main "If you could only have one, would you rather Facebook Twitter Results Vote" at bounding box center [784, 116] width 784 height 233
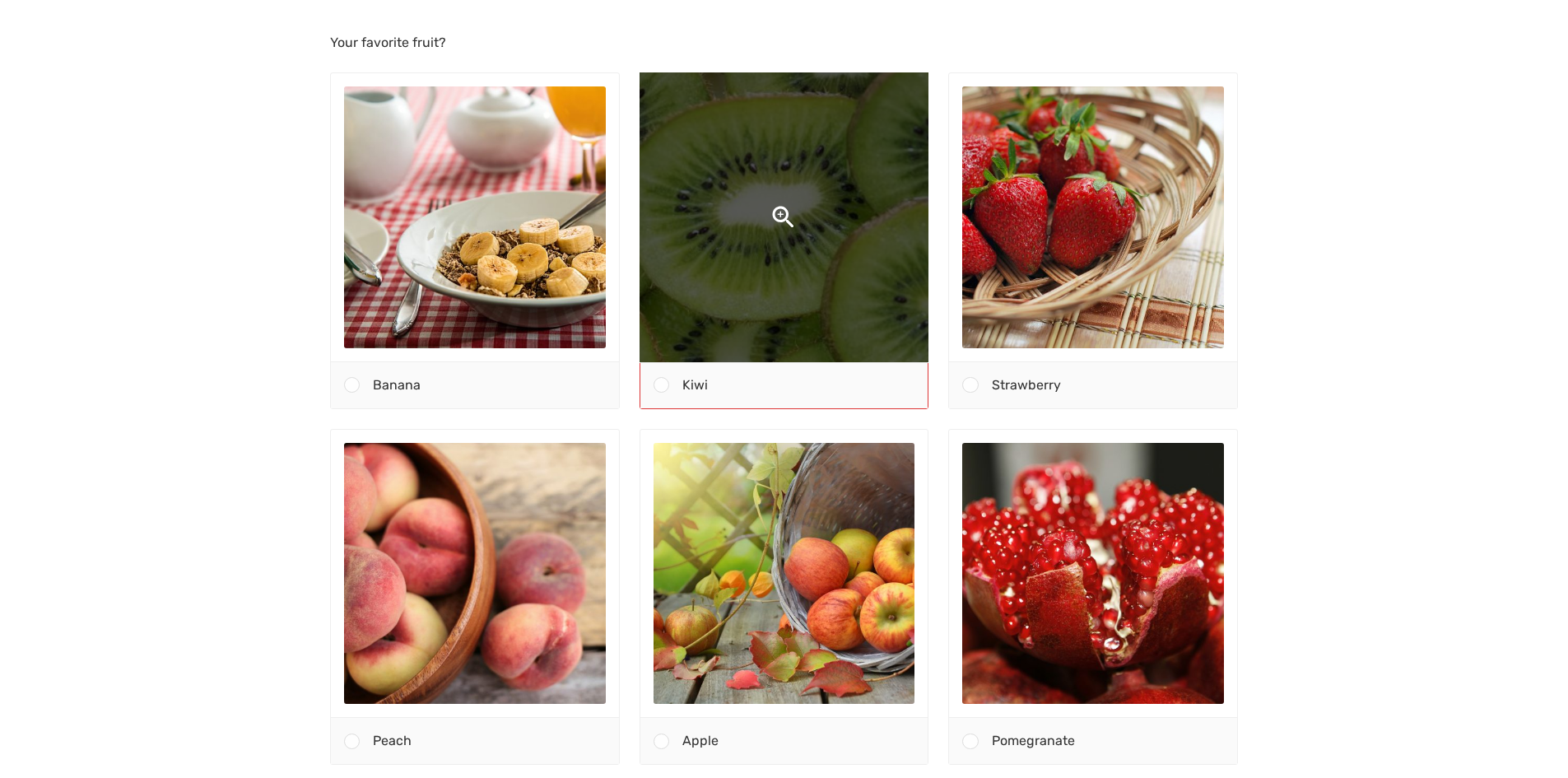
click at [787, 199] on img at bounding box center [784, 217] width 553 height 553
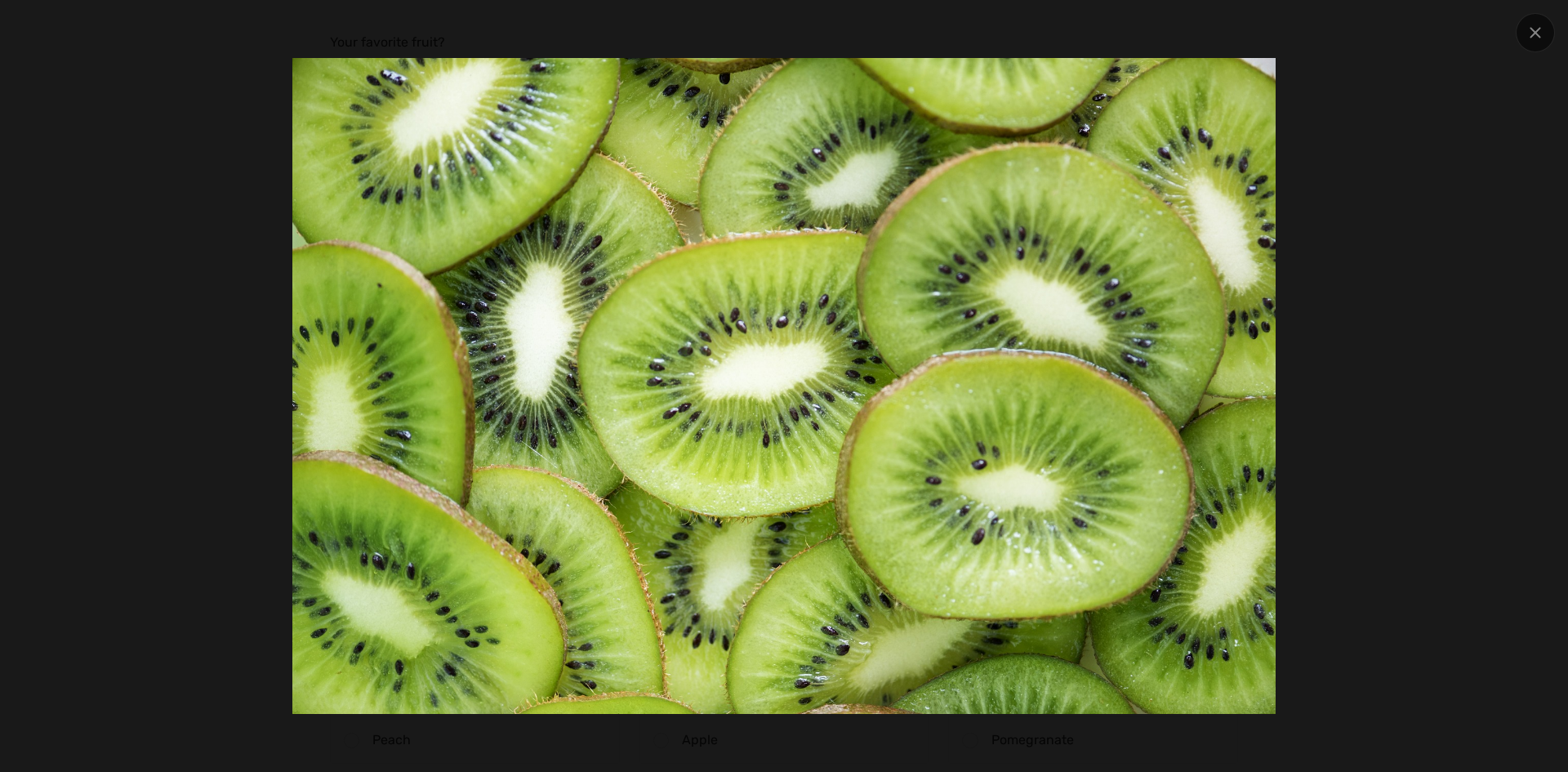
click at [1371, 159] on div at bounding box center [784, 385] width 1333 height 656
click at [1542, 25] on div at bounding box center [1535, 32] width 39 height 39
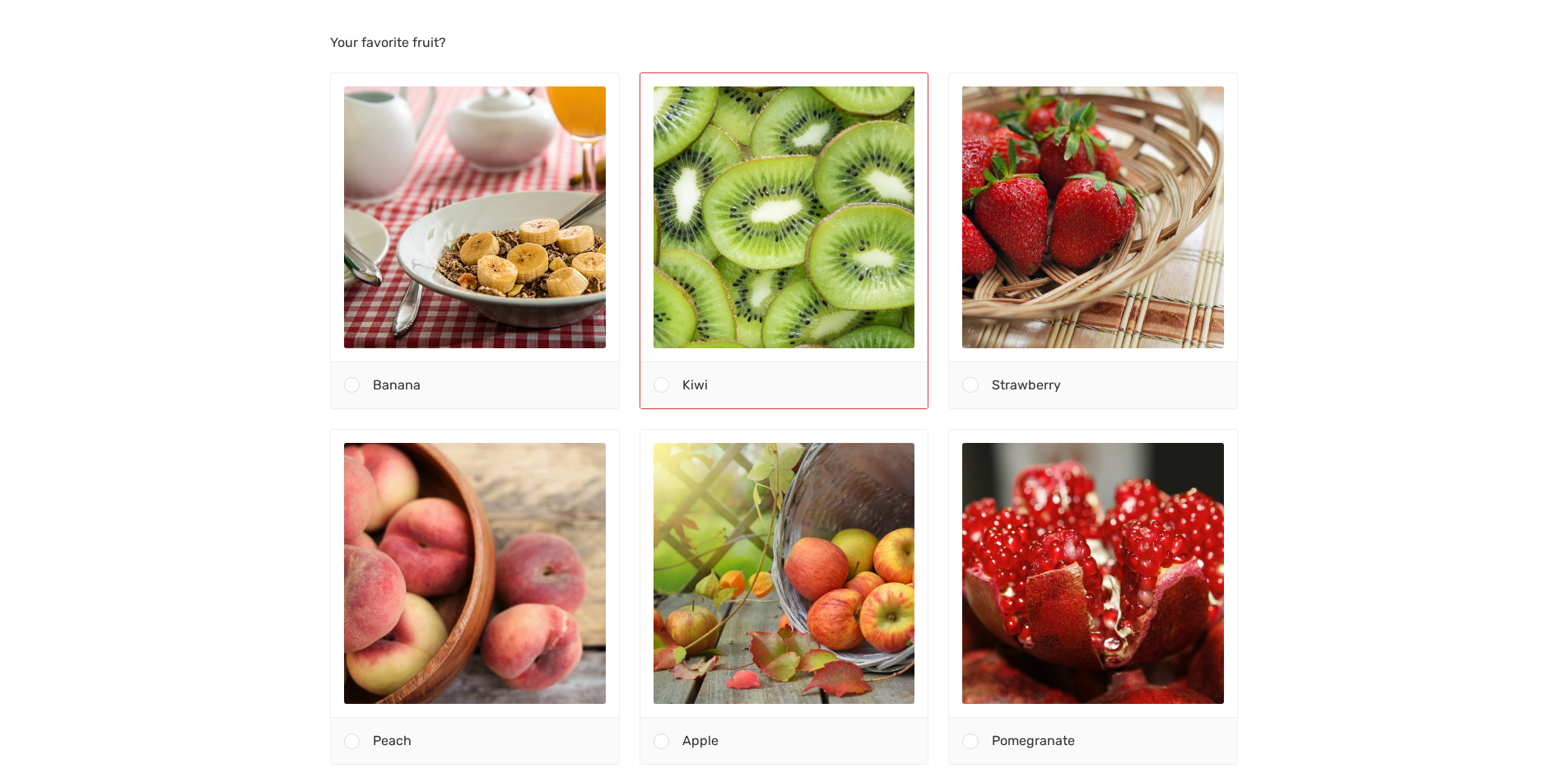
click at [792, 388] on div "Kiwi" at bounding box center [798, 386] width 258 height 46
click at [661, 386] on input "Kiwi" at bounding box center [661, 386] width 0 height 0
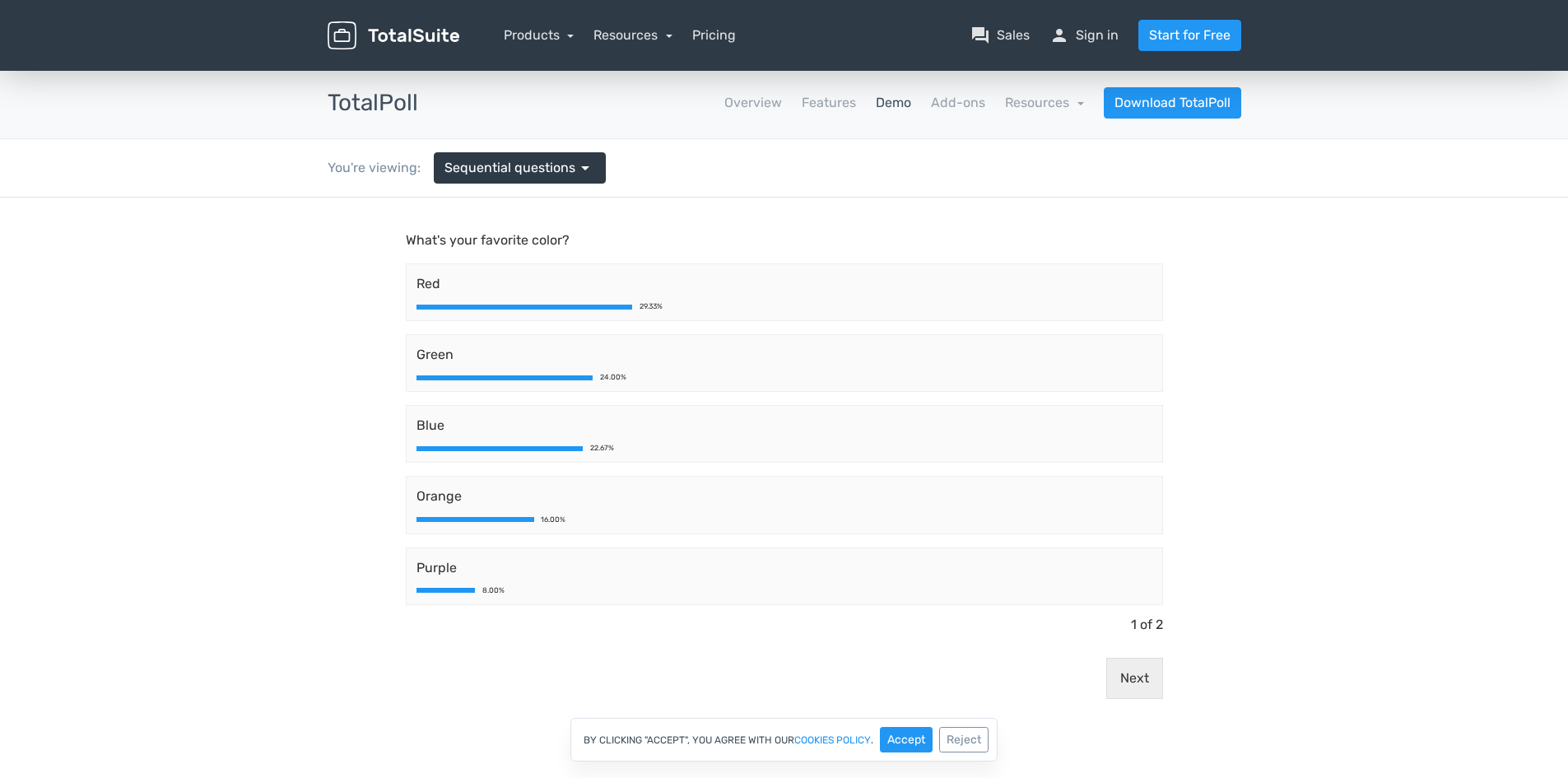
click at [611, 482] on div "Orange 16.00%" at bounding box center [784, 504] width 757 height 57
click at [573, 517] on div "16.00%" at bounding box center [784, 520] width 736 height 8
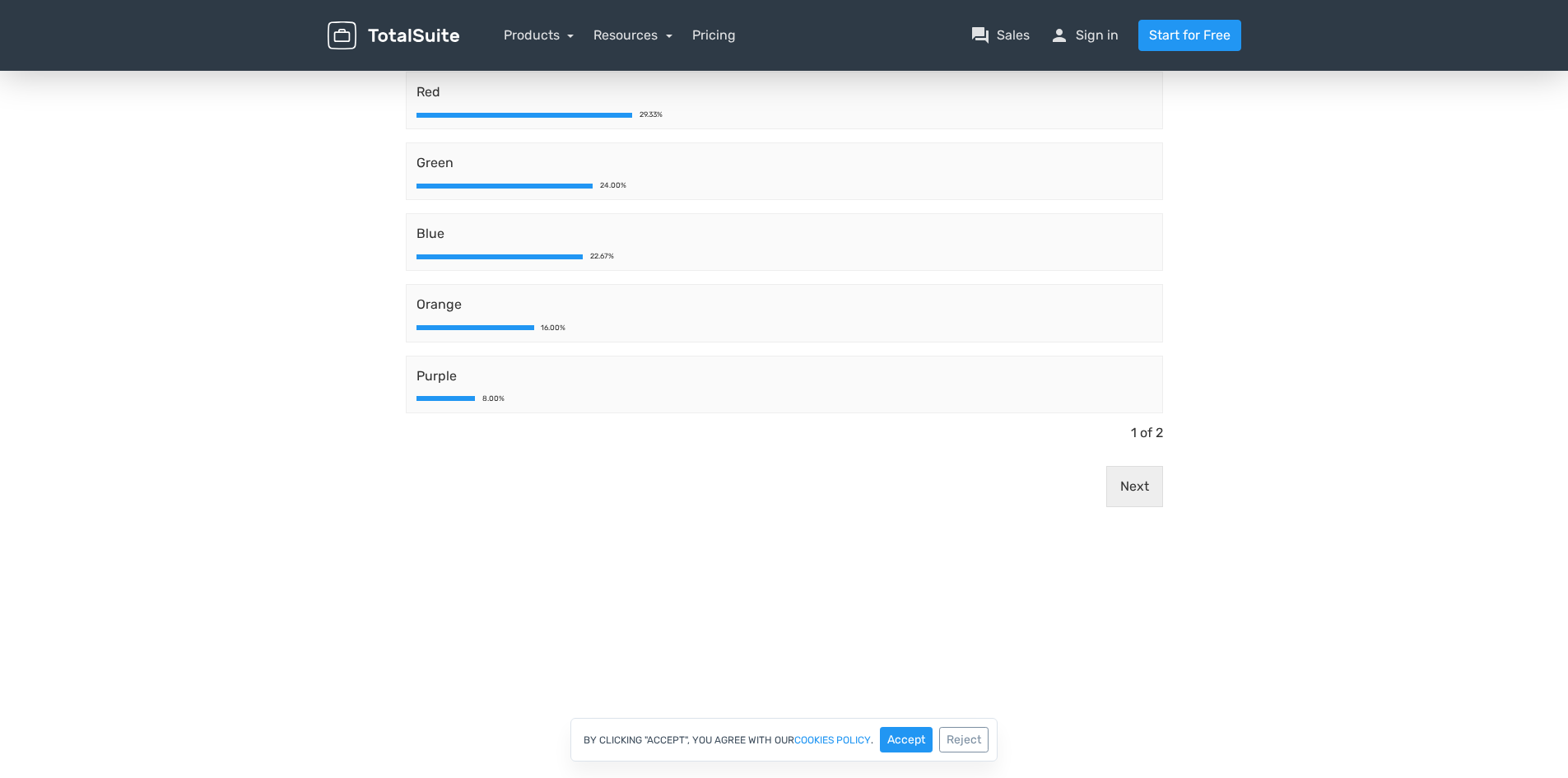
scroll to position [211, 0]
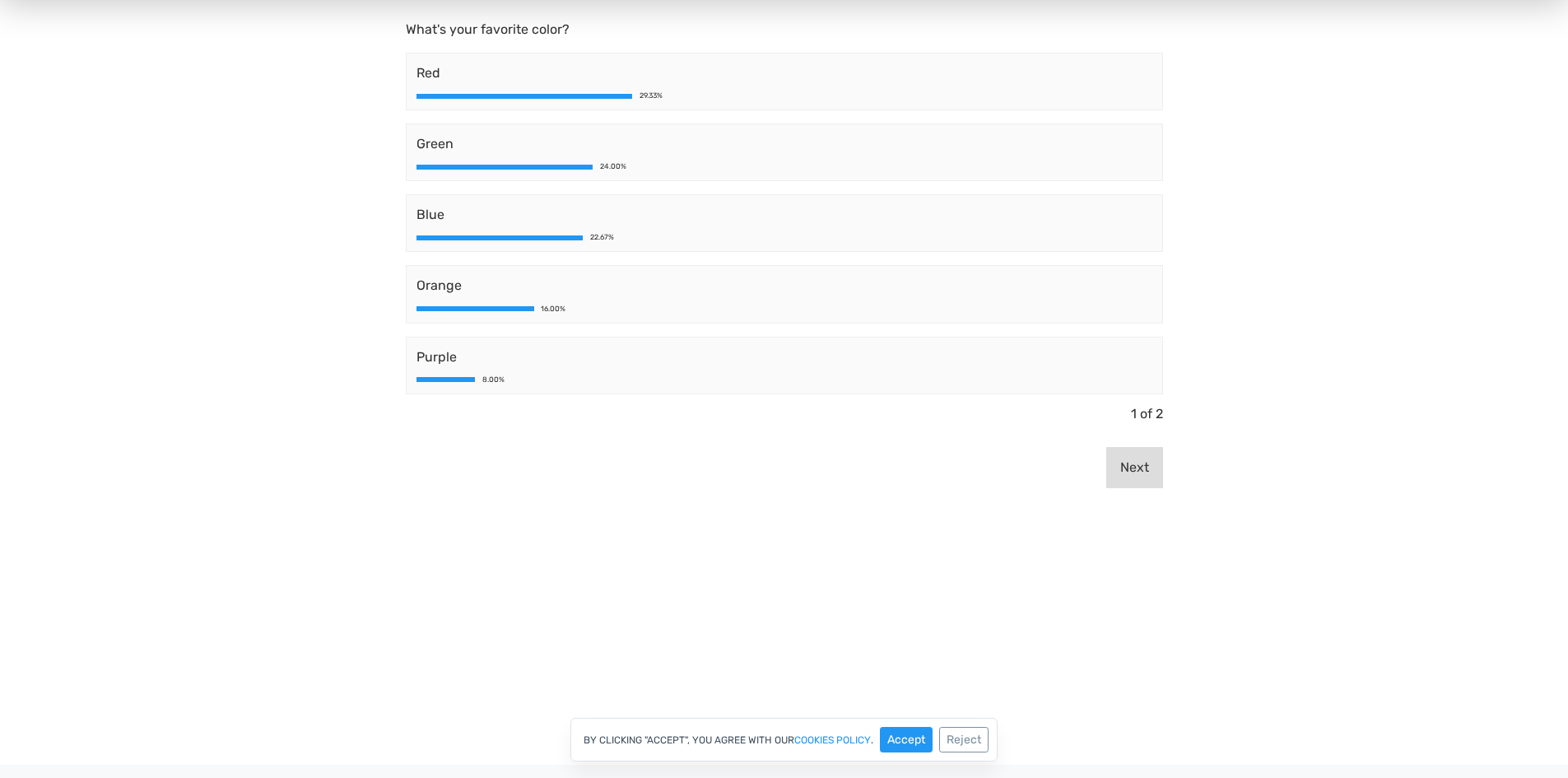
click at [1149, 470] on button "Next" at bounding box center [1134, 468] width 56 height 41
click at [1123, 477] on button "Previous" at bounding box center [1122, 468] width 81 height 41
